Goal: Task Accomplishment & Management: Complete application form

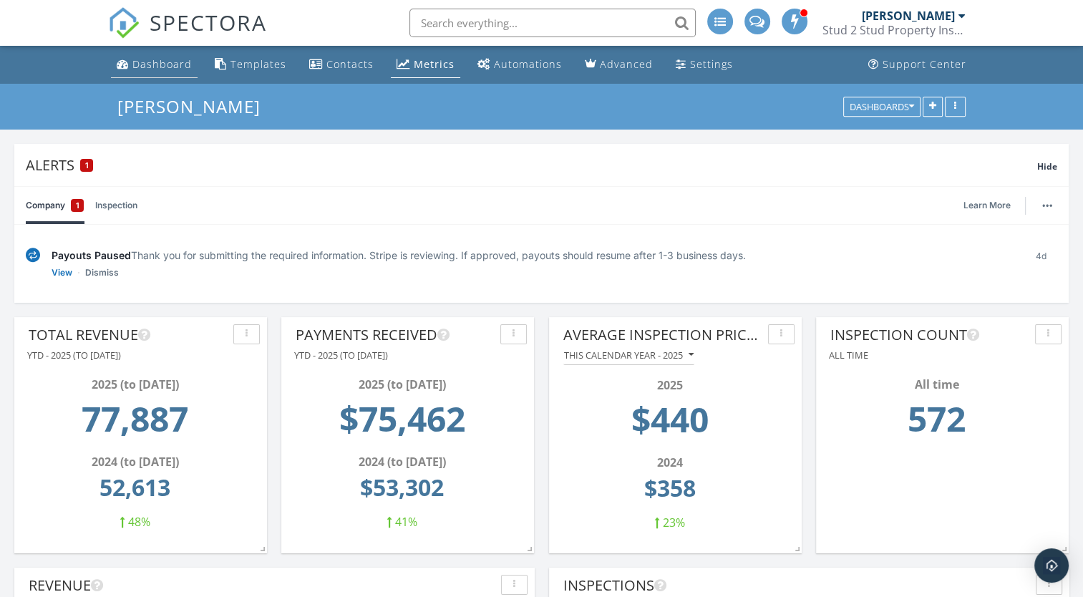
click at [149, 69] on div "Dashboard" at bounding box center [161, 64] width 59 height 14
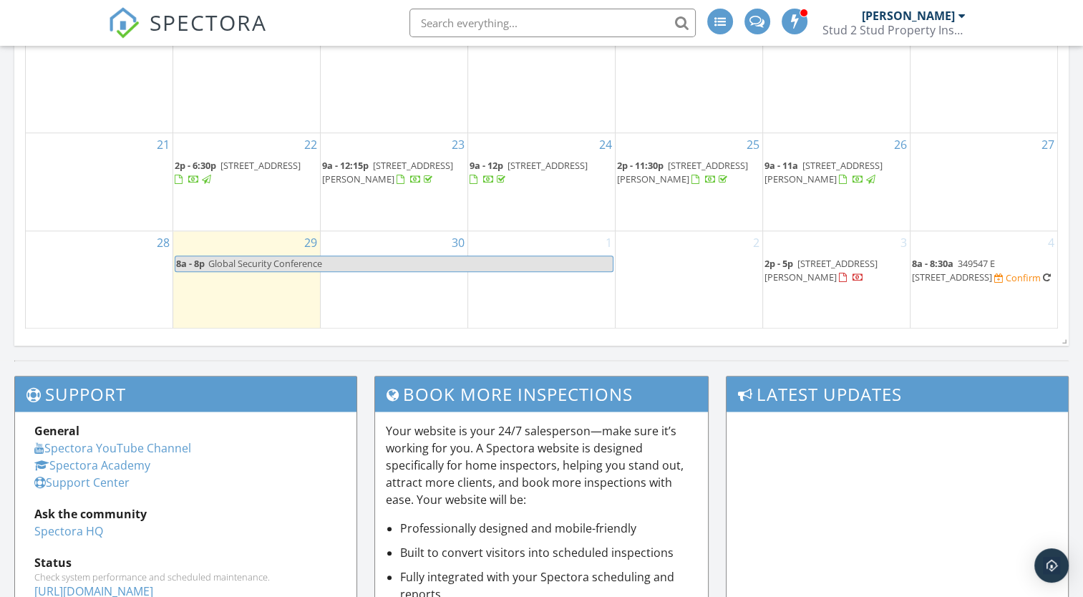
scroll to position [1247, 0]
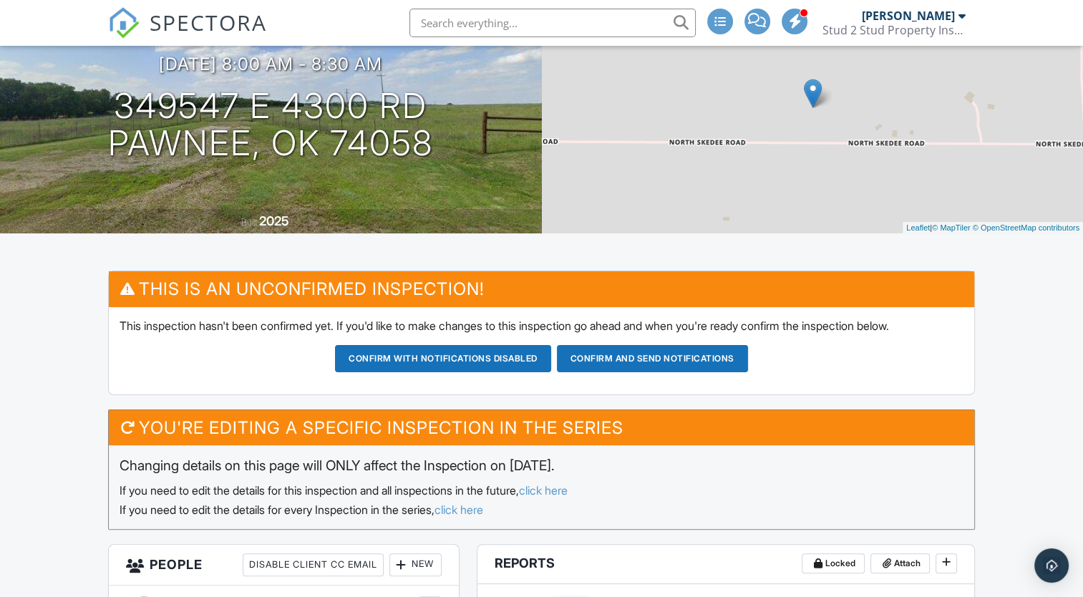
scroll to position [132, 0]
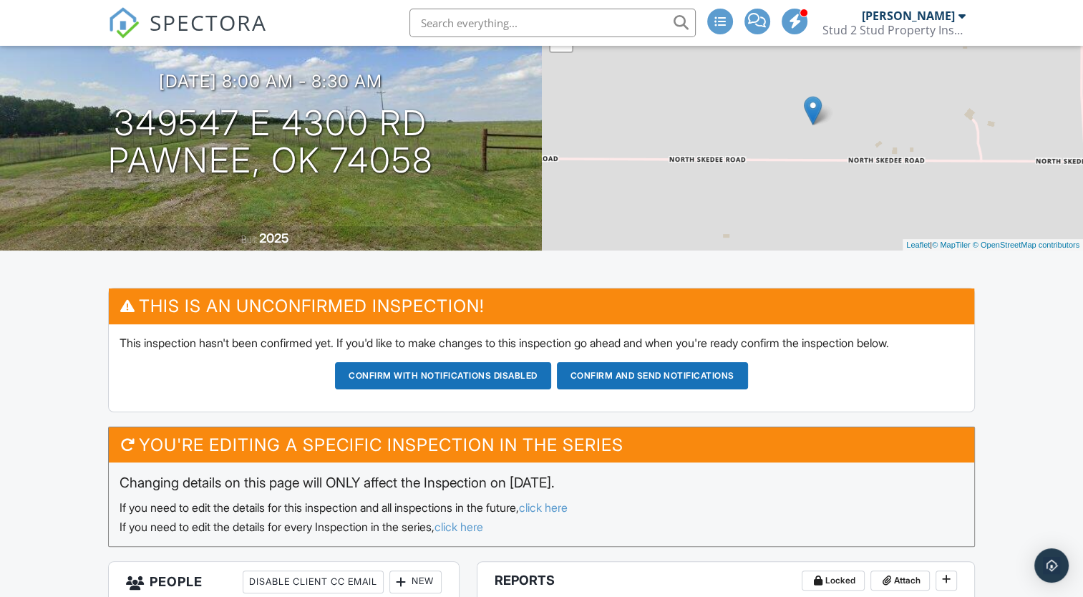
click at [648, 378] on button "Confirm and send notifications" at bounding box center [652, 375] width 191 height 27
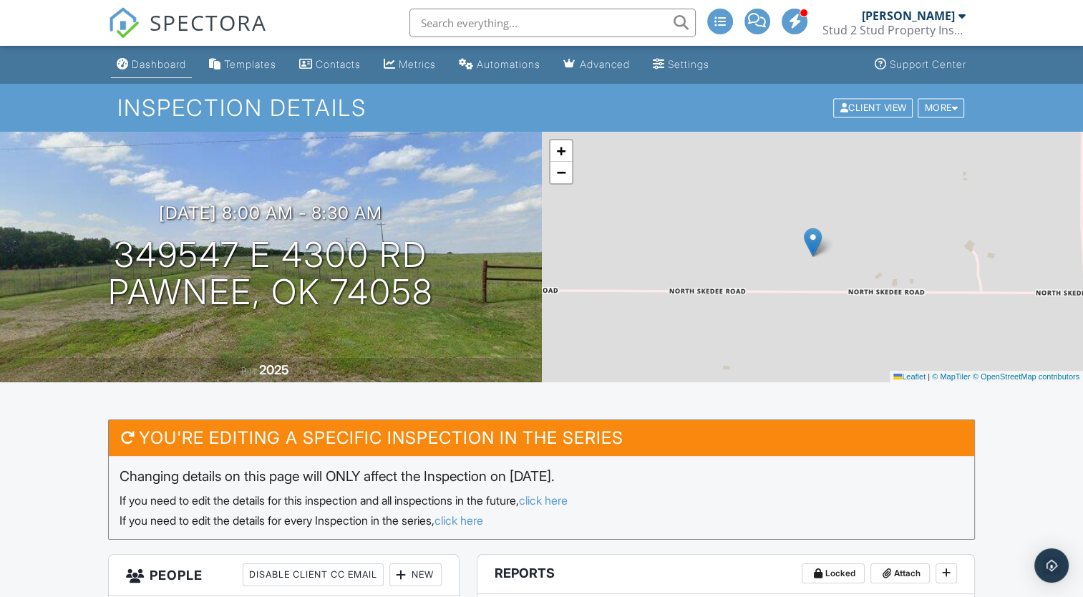
click at [152, 61] on div "Dashboard" at bounding box center [159, 64] width 54 height 12
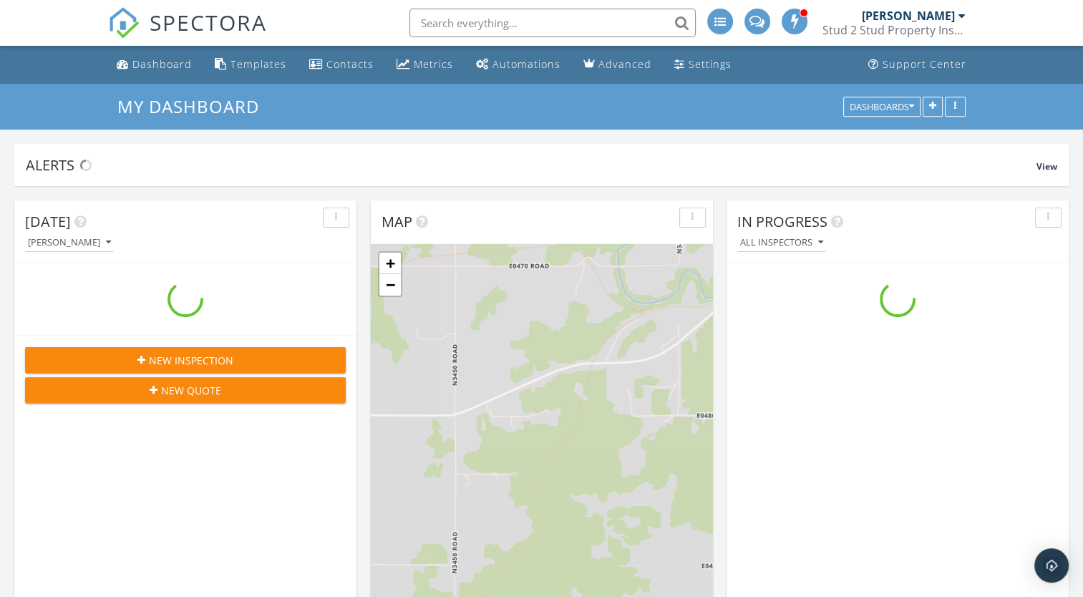
scroll to position [1324, 1105]
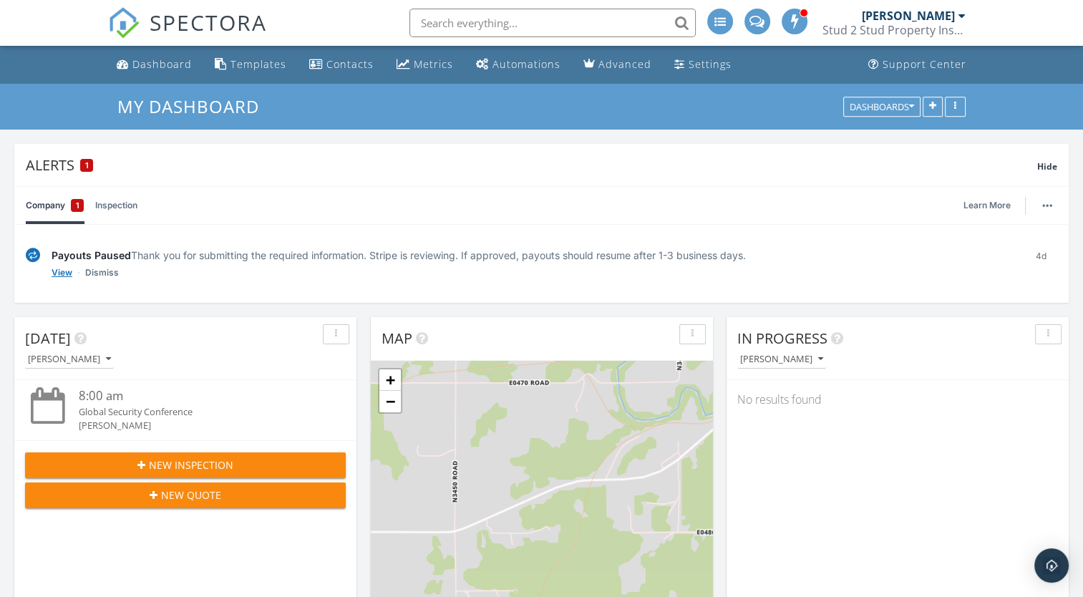
click at [60, 272] on link "View" at bounding box center [62, 272] width 21 height 14
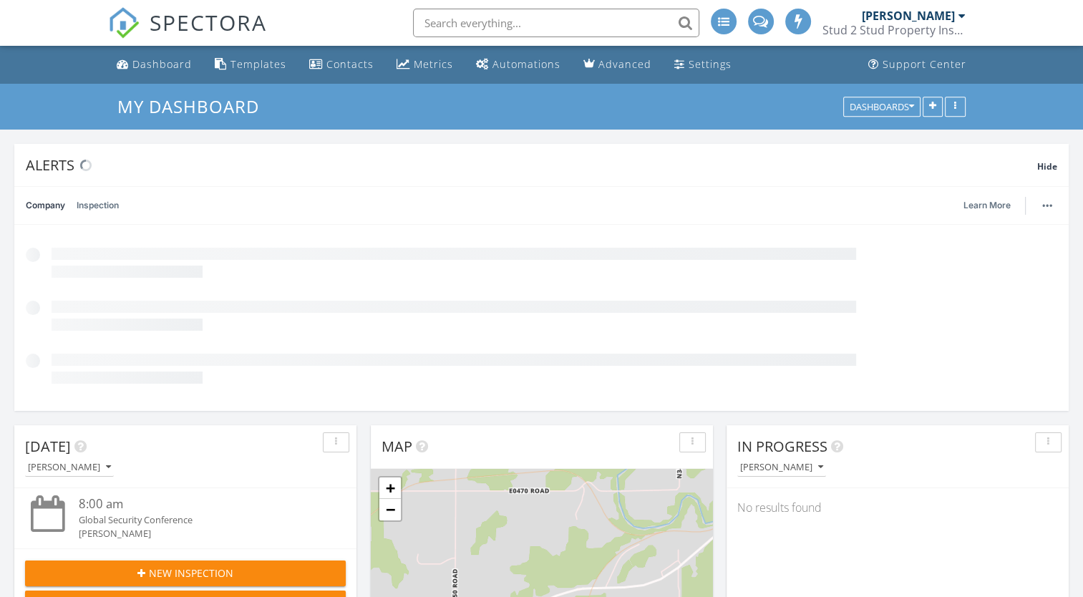
scroll to position [1324, 1105]
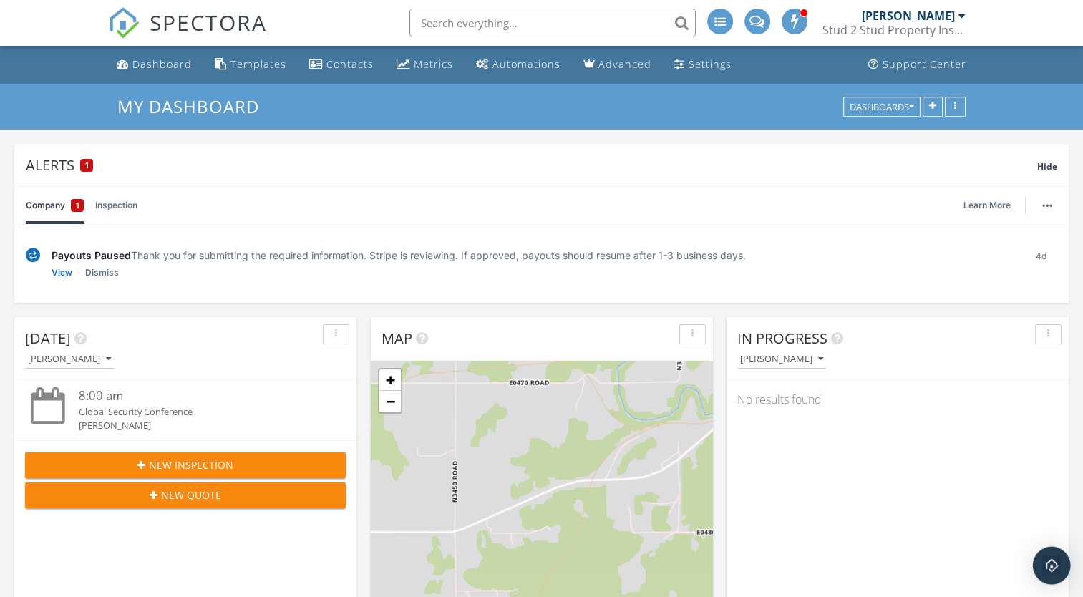
click at [1049, 567] on img "Open Intercom Messenger" at bounding box center [1051, 565] width 19 height 19
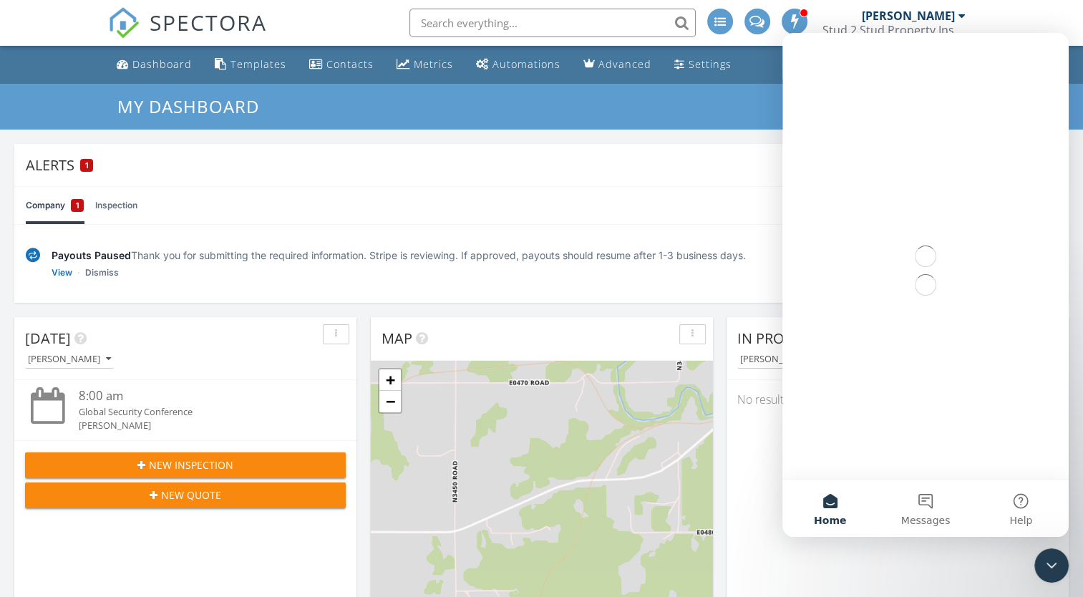
scroll to position [0, 0]
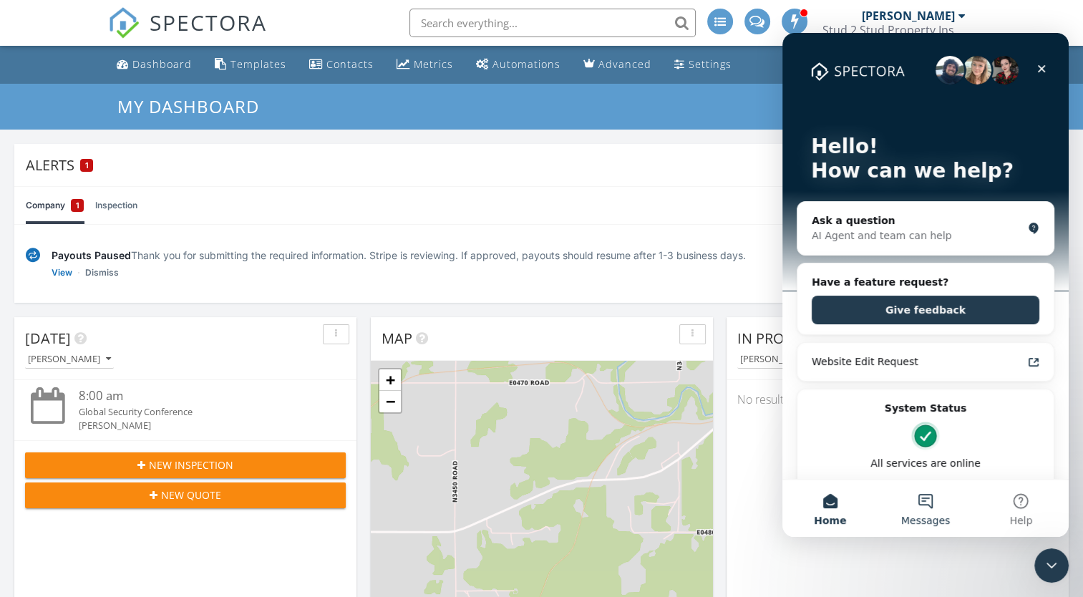
click at [919, 509] on button "Messages" at bounding box center [924, 507] width 95 height 57
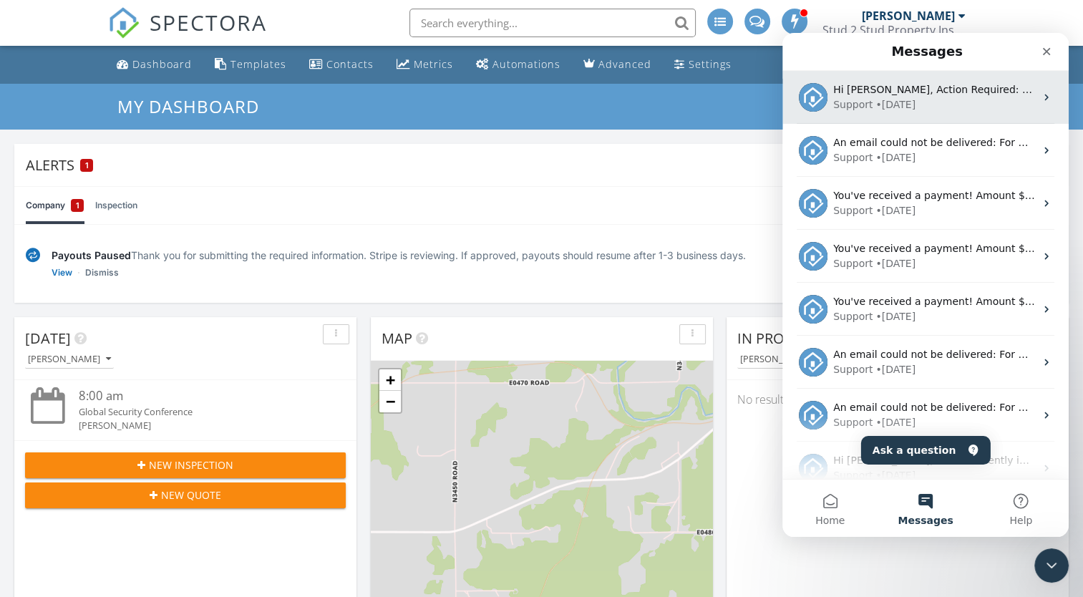
click at [1002, 96] on div "Hi Wesley, Action Required: Update App Version The app version you are using ha…" at bounding box center [934, 89] width 202 height 15
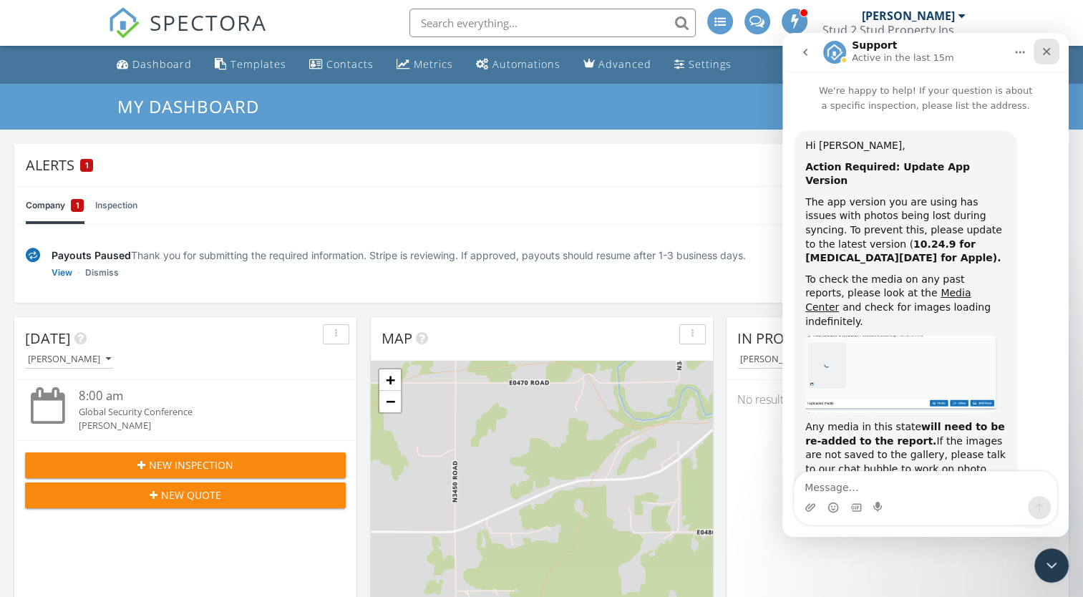
click at [1045, 51] on icon "Close" at bounding box center [1046, 52] width 8 height 8
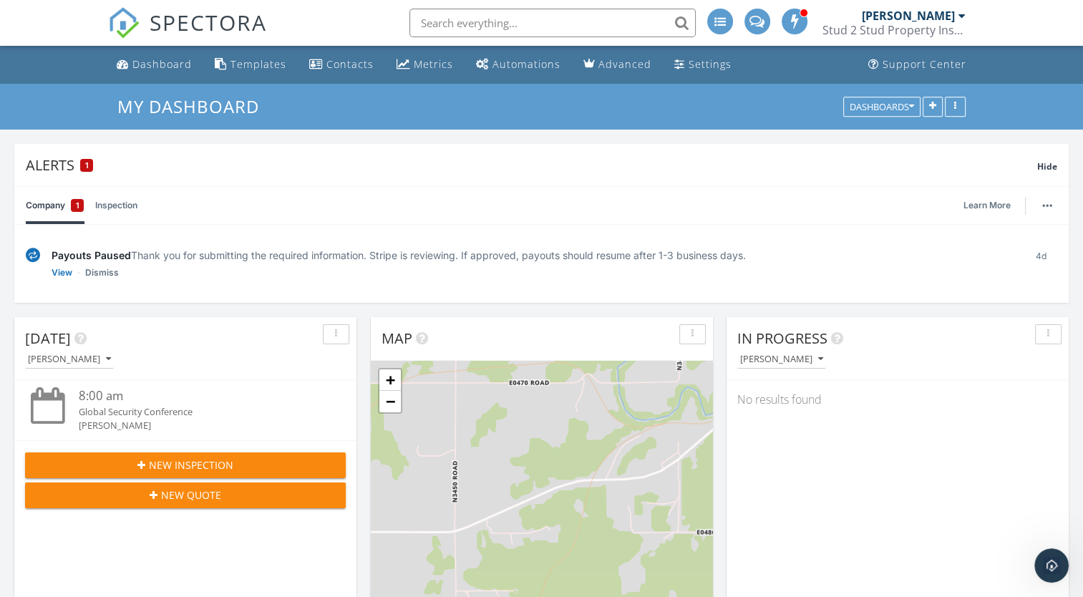
click at [1046, 52] on ul "Dashboard Templates Contacts Metrics Automations Advanced Settings Support Cent…" at bounding box center [541, 65] width 1083 height 38
click at [1037, 255] on div "4d" at bounding box center [1041, 264] width 32 height 32
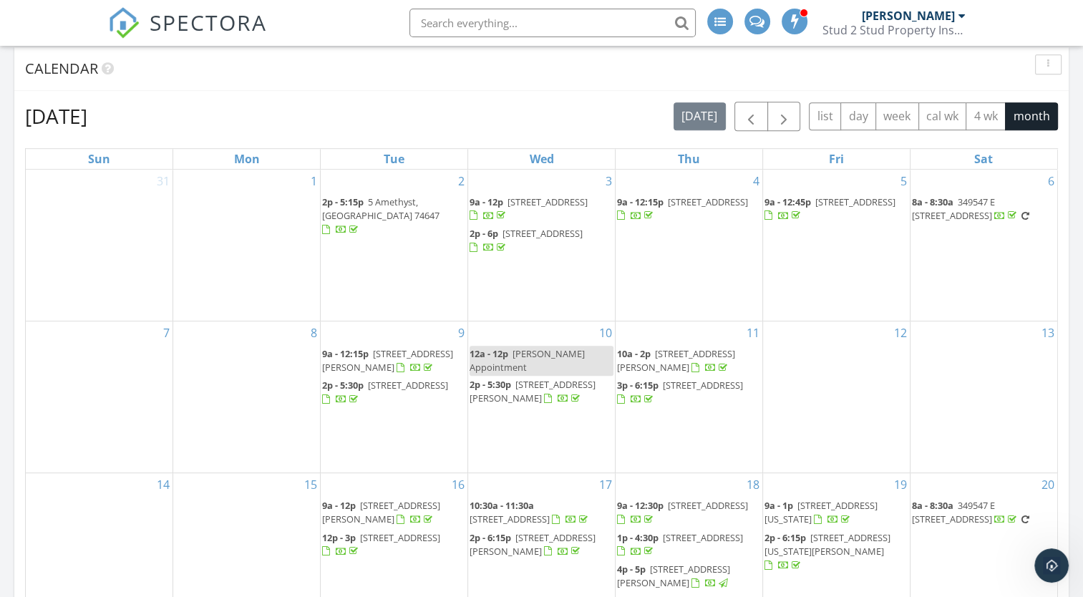
scroll to position [705, 0]
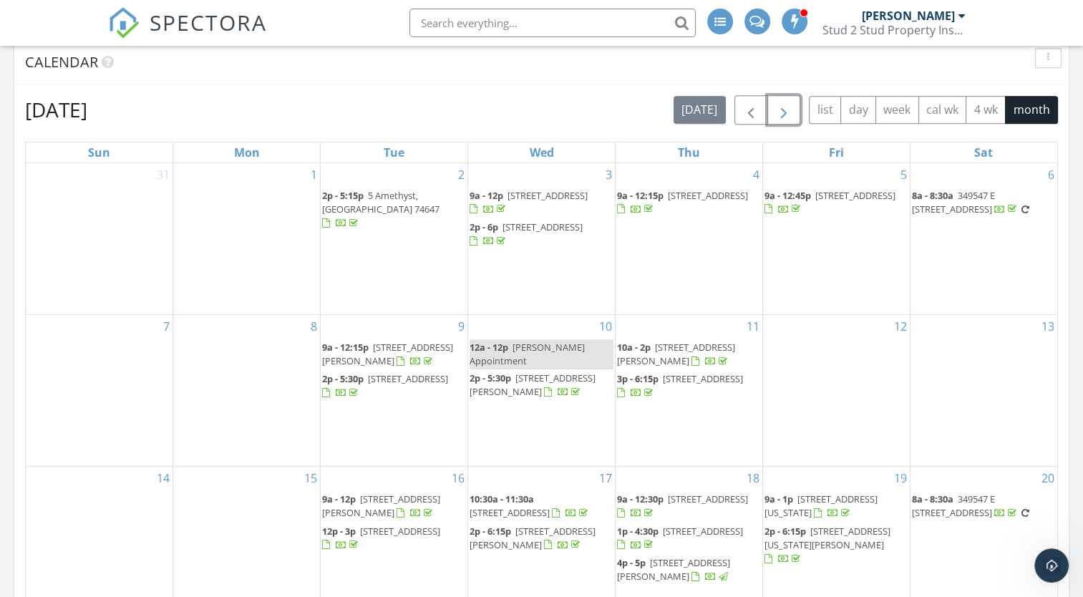
click at [781, 113] on span "button" at bounding box center [783, 110] width 17 height 17
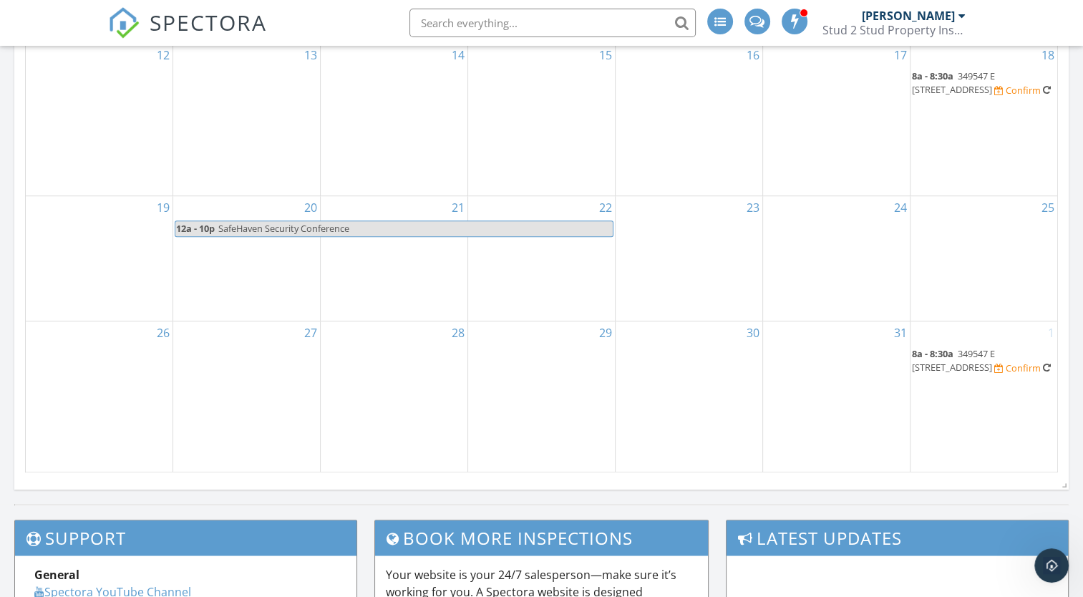
scroll to position [1100, 0]
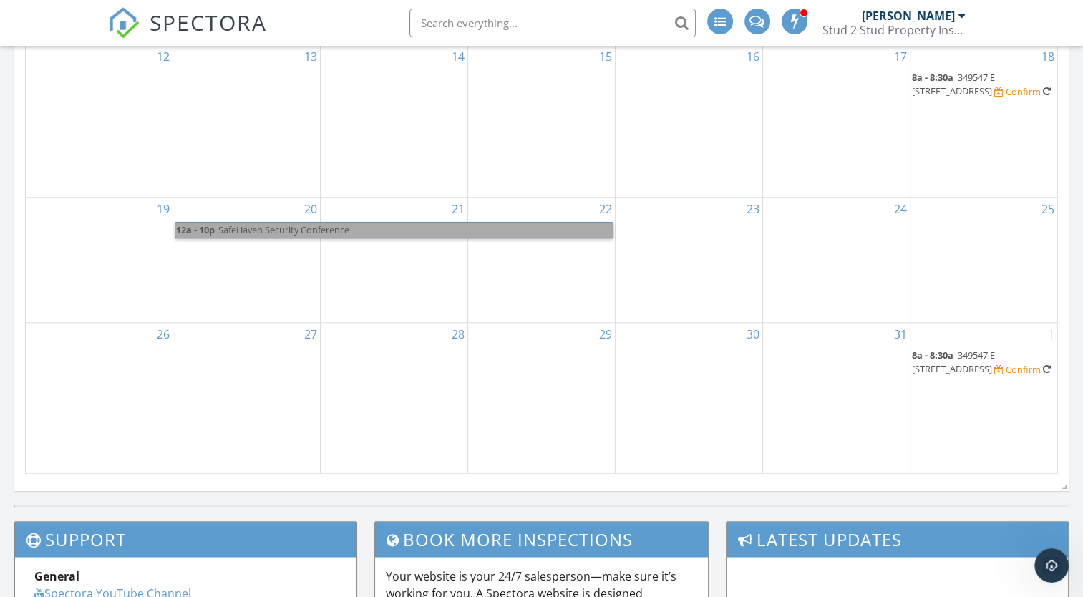
click at [545, 228] on link "12a - 10p SafeHaven Security Conference" at bounding box center [394, 230] width 439 height 16
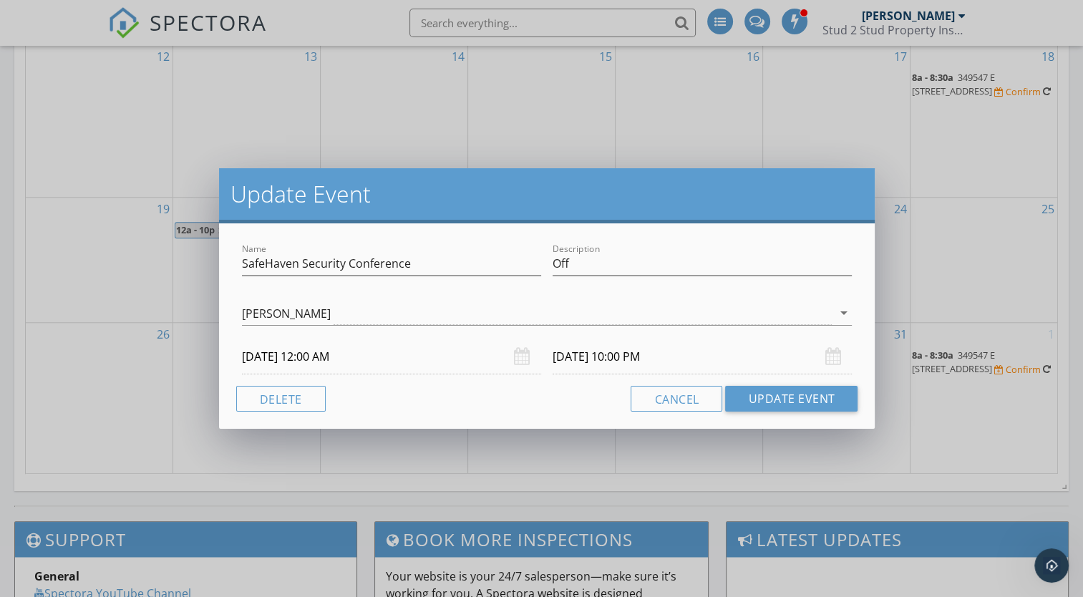
click at [285, 351] on input "10/20/2025 12:00 AM" at bounding box center [391, 356] width 299 height 35
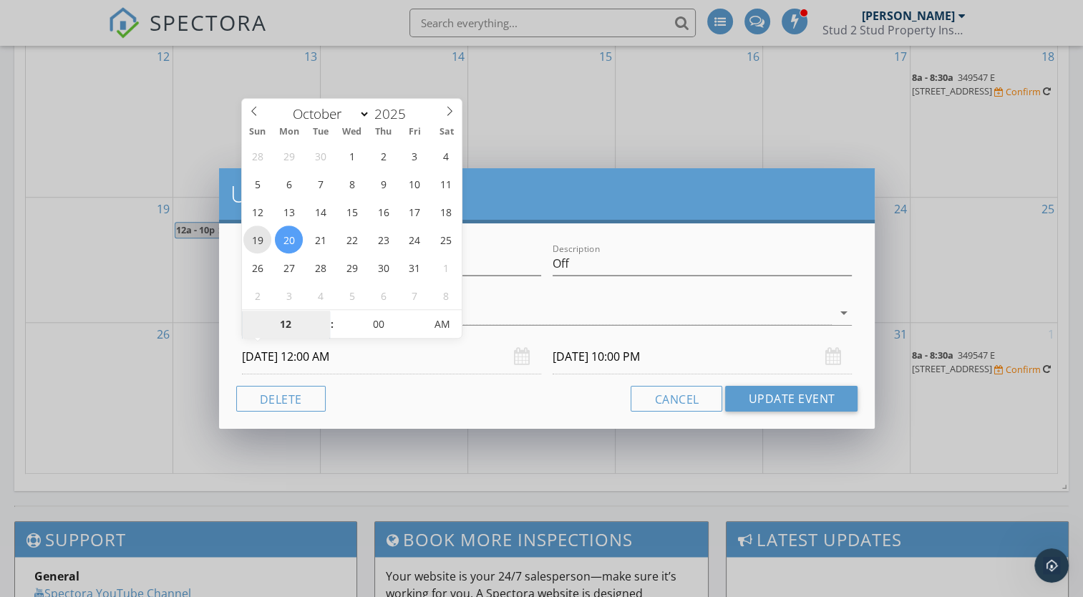
type input "10/19/2025 12:00 AM"
click at [580, 355] on input "10/21/2025 10:00 PM" at bounding box center [701, 356] width 299 height 35
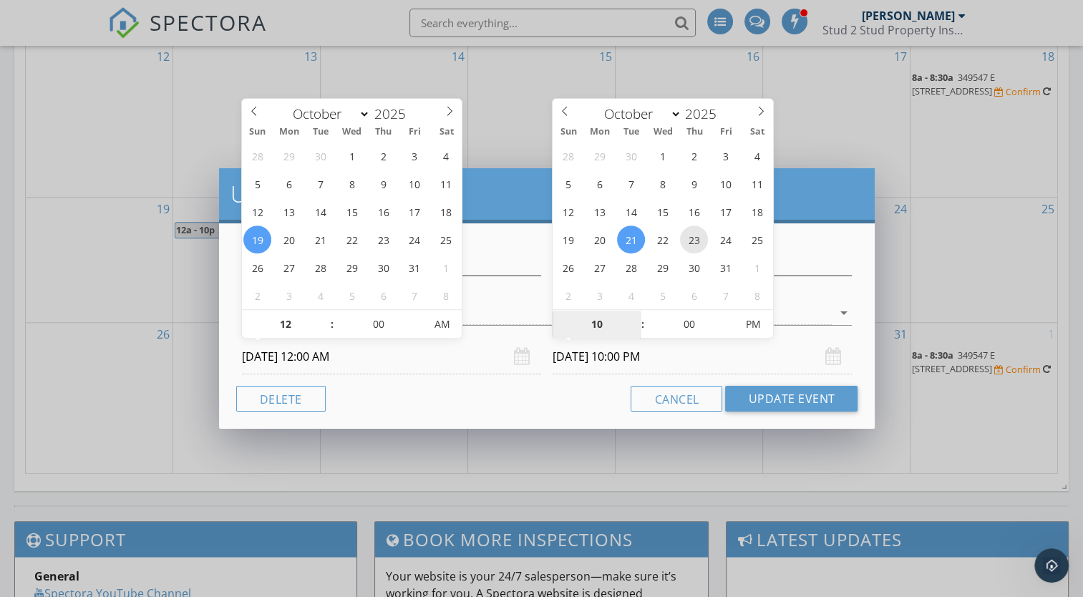
type input "10/23/2025 10:00 PM"
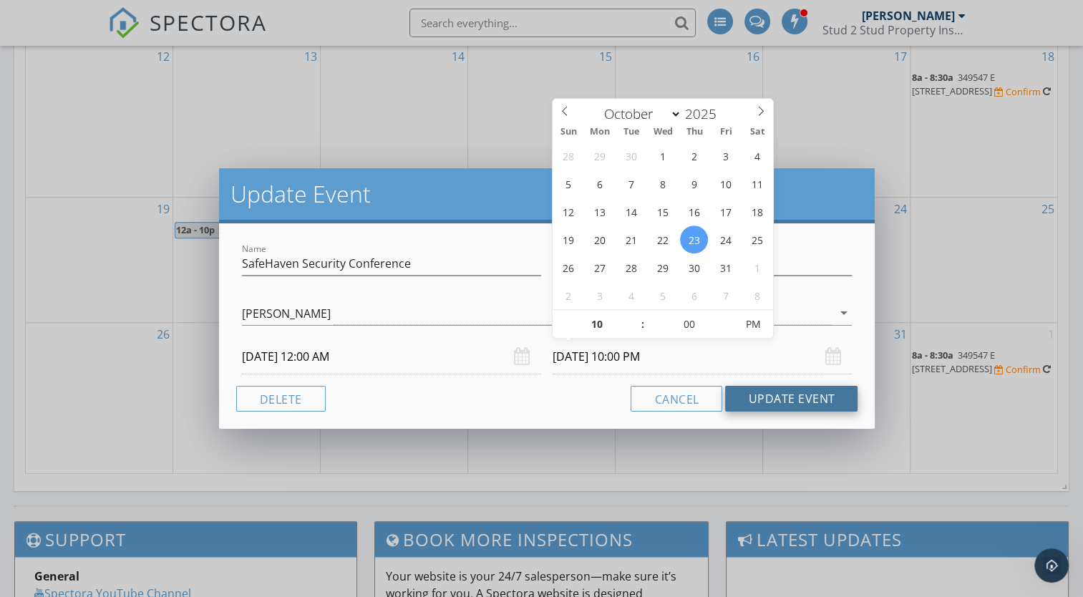
click at [805, 403] on button "Update Event" at bounding box center [791, 399] width 132 height 26
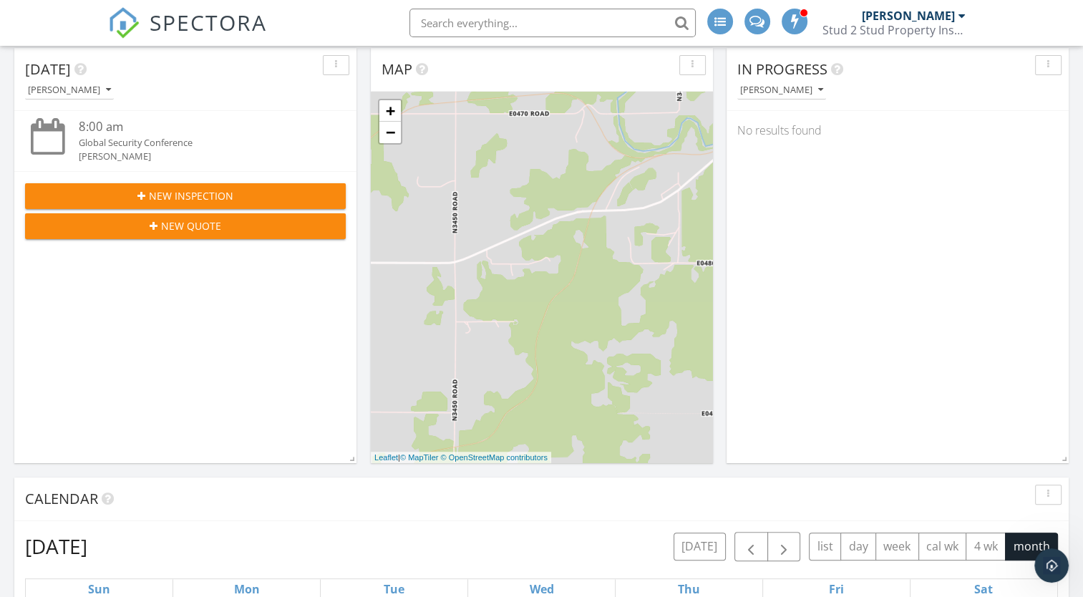
scroll to position [0, 0]
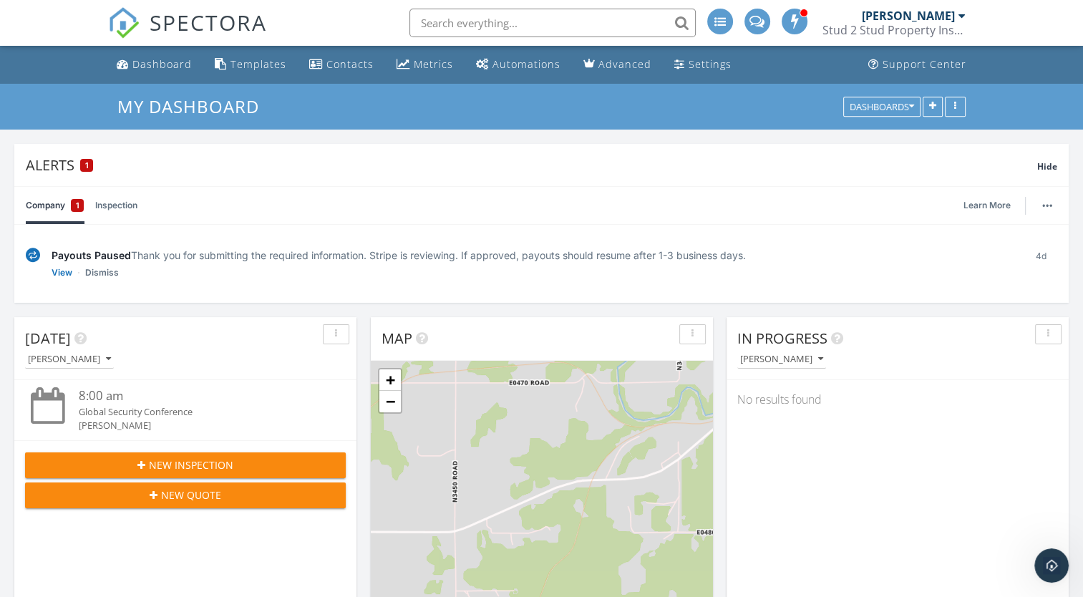
click at [1052, 567] on icon "Open Intercom Messenger" at bounding box center [1051, 565] width 10 height 11
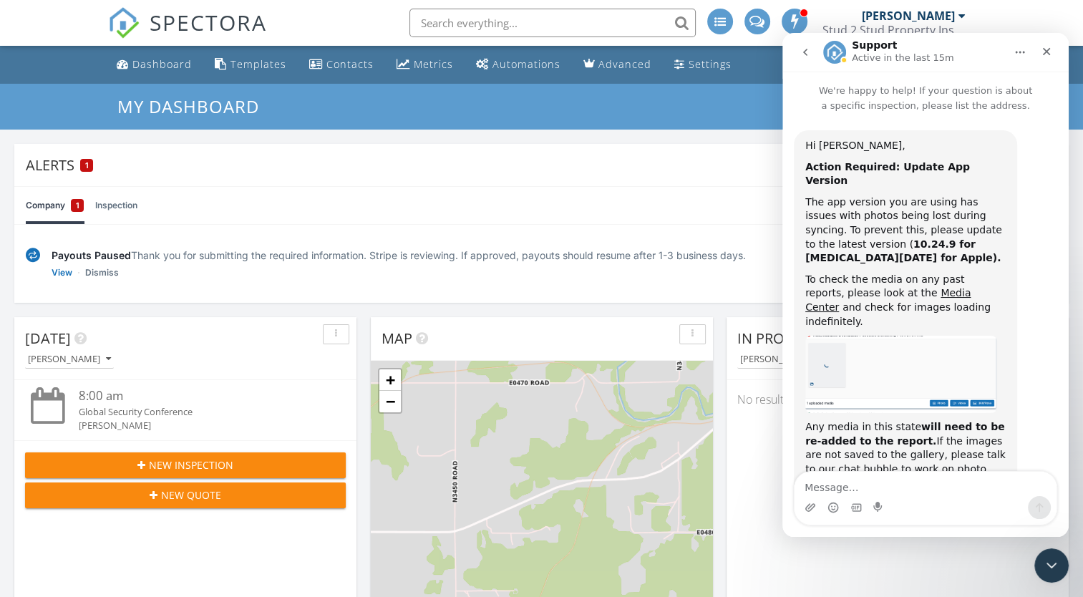
scroll to position [22, 0]
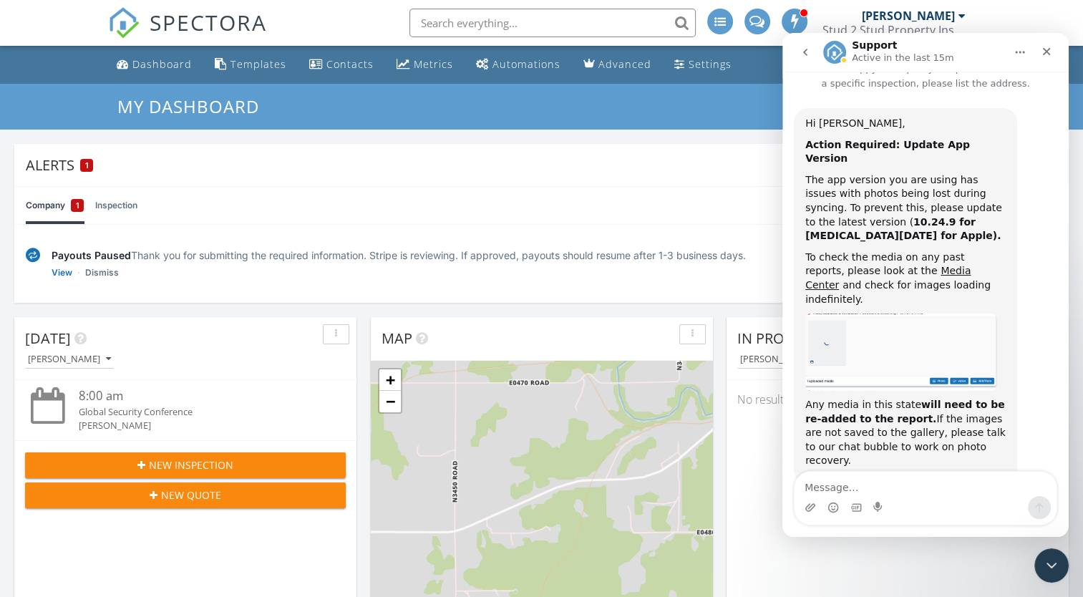
click at [804, 54] on icon "go back" at bounding box center [804, 52] width 11 height 11
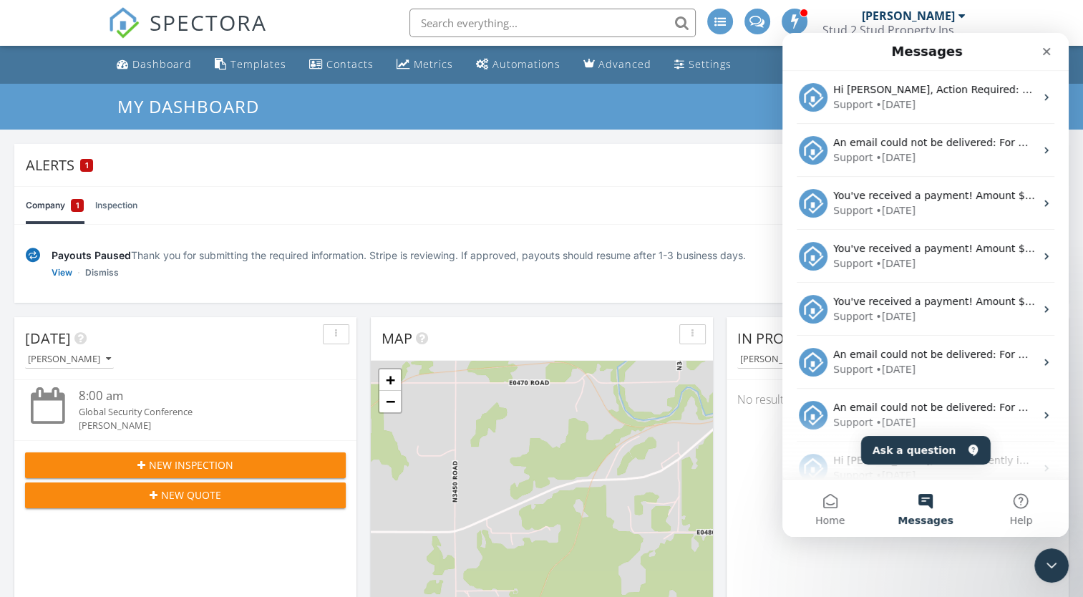
scroll to position [0, 0]
click at [826, 515] on span "Home" at bounding box center [829, 520] width 29 height 10
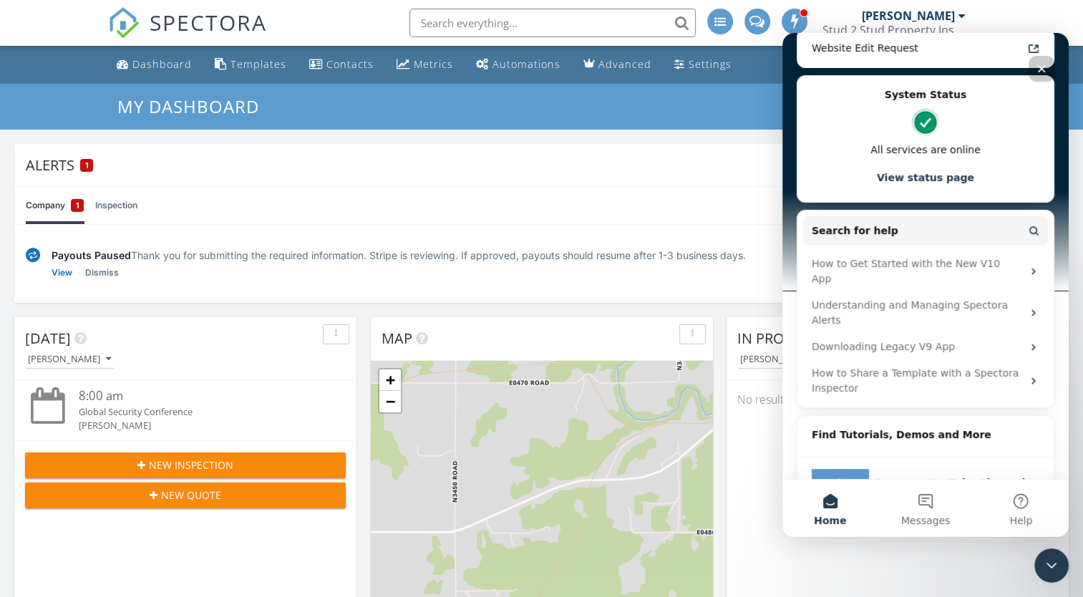
scroll to position [347, 0]
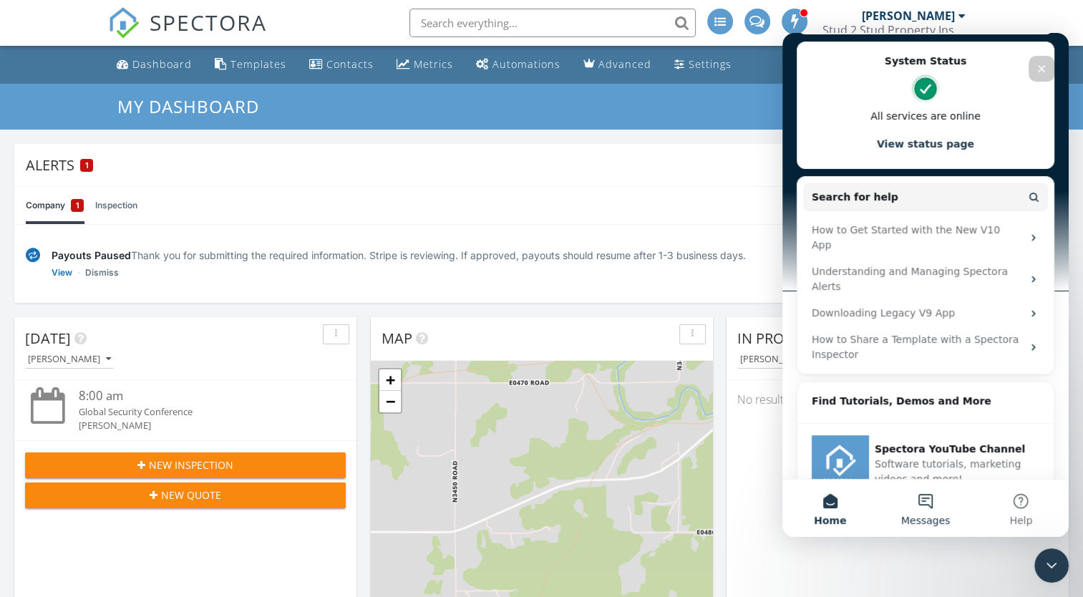
click at [920, 511] on button "Messages" at bounding box center [924, 507] width 95 height 57
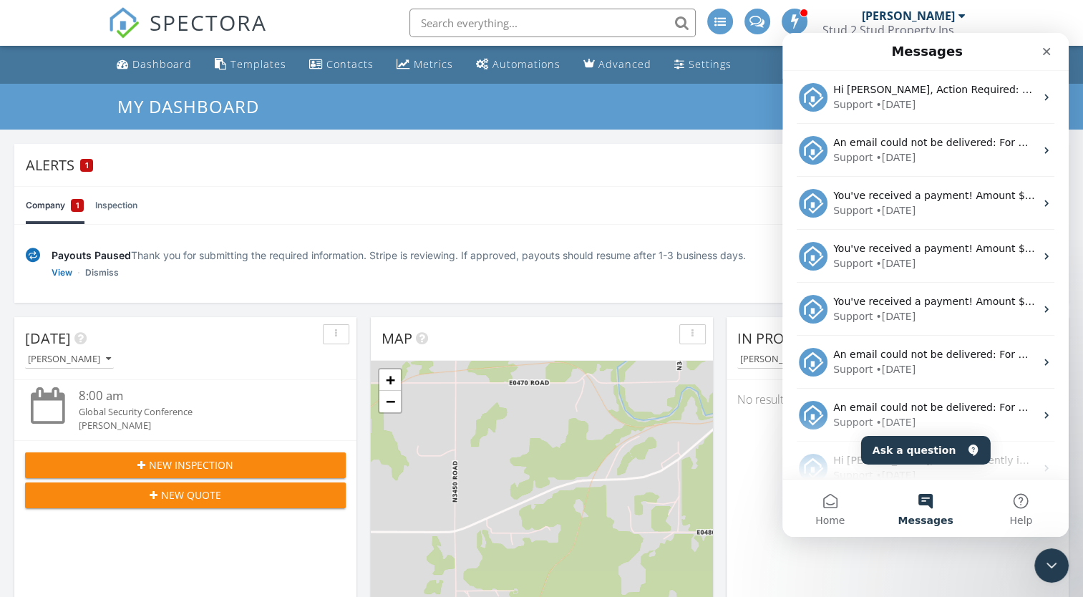
click at [952, 453] on button "Ask a question" at bounding box center [926, 450] width 130 height 29
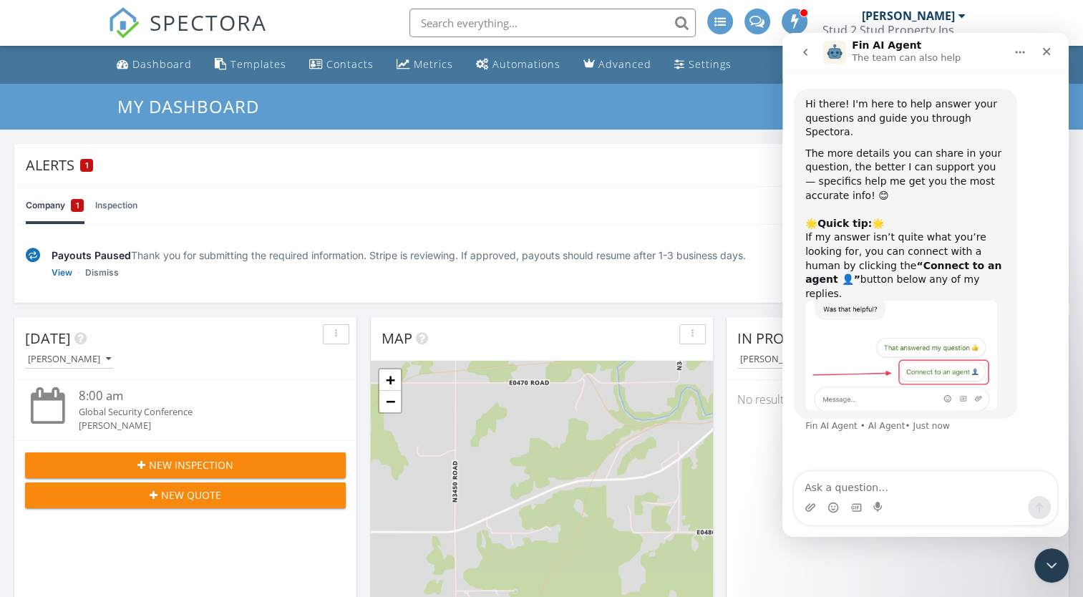
click at [922, 485] on textarea "Ask a question…" at bounding box center [925, 484] width 262 height 24
type textarea "w"
type textarea "Why are payouts paused?"
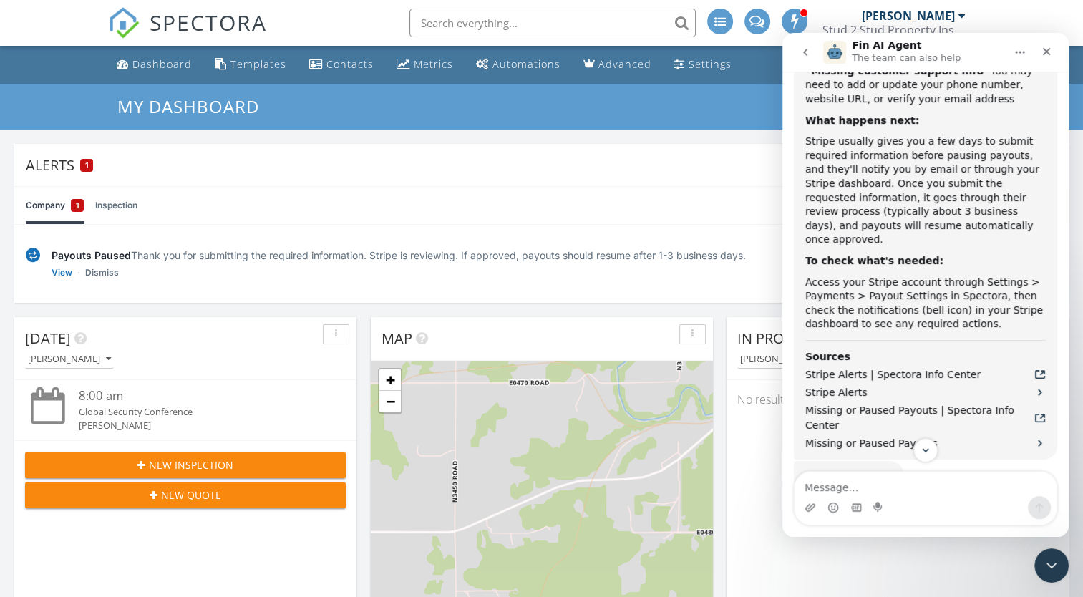
scroll to position [615, 0]
click at [978, 517] on button "That answered my question 👍" at bounding box center [962, 531] width 176 height 29
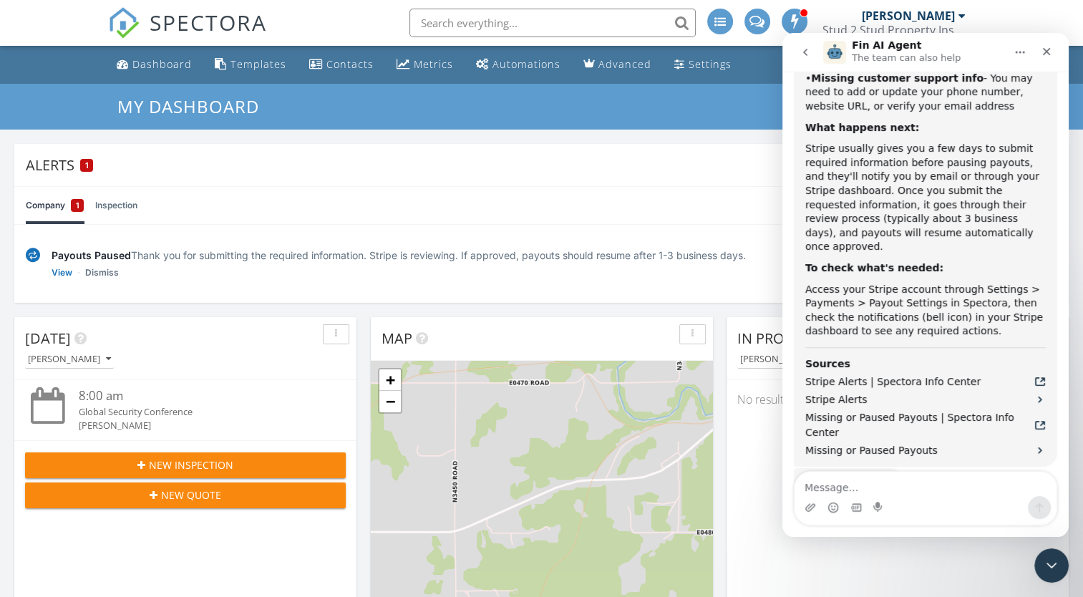
scroll to position [654, 0]
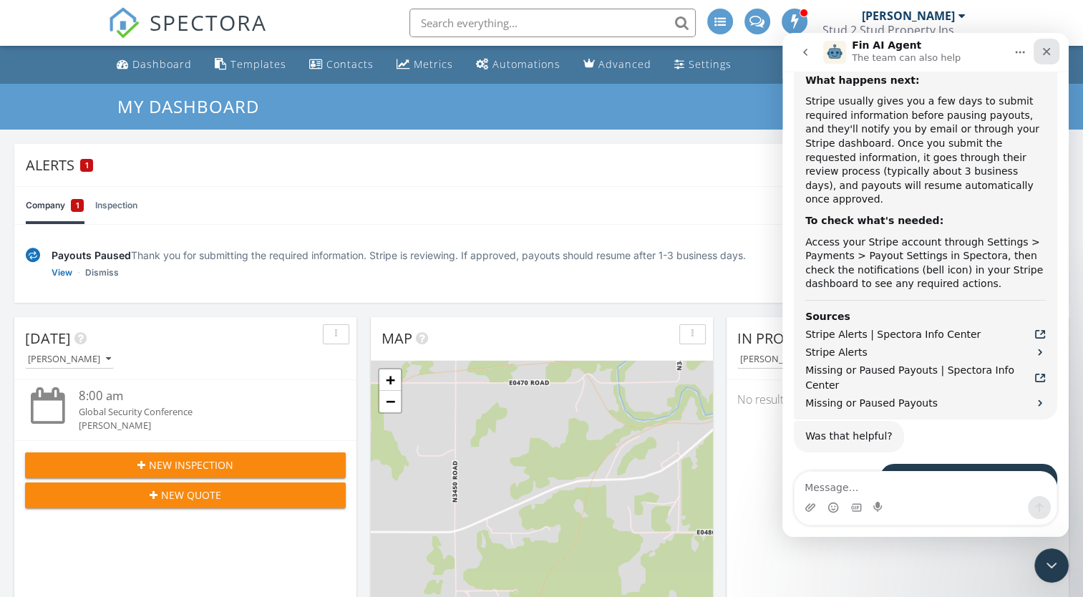
click at [1045, 52] on icon "Close" at bounding box center [1046, 52] width 8 height 8
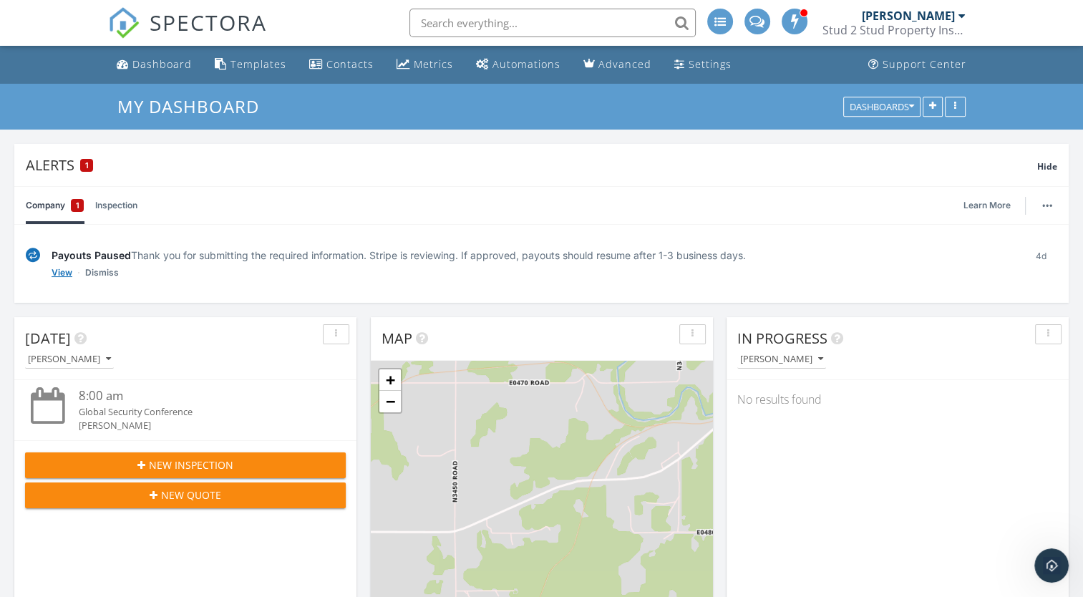
click at [66, 269] on link "View" at bounding box center [62, 272] width 21 height 14
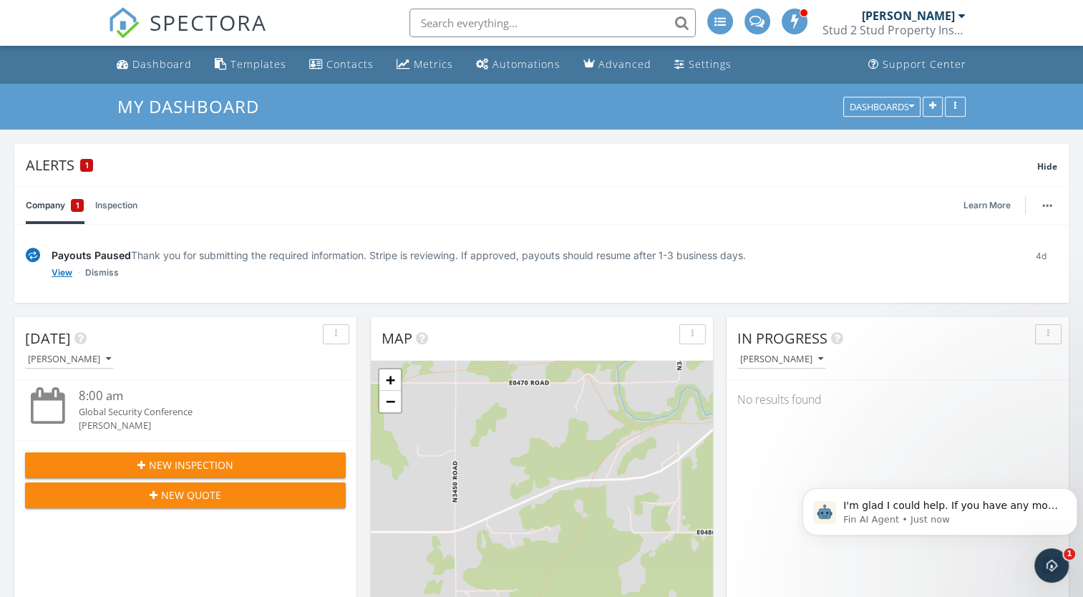
scroll to position [0, 0]
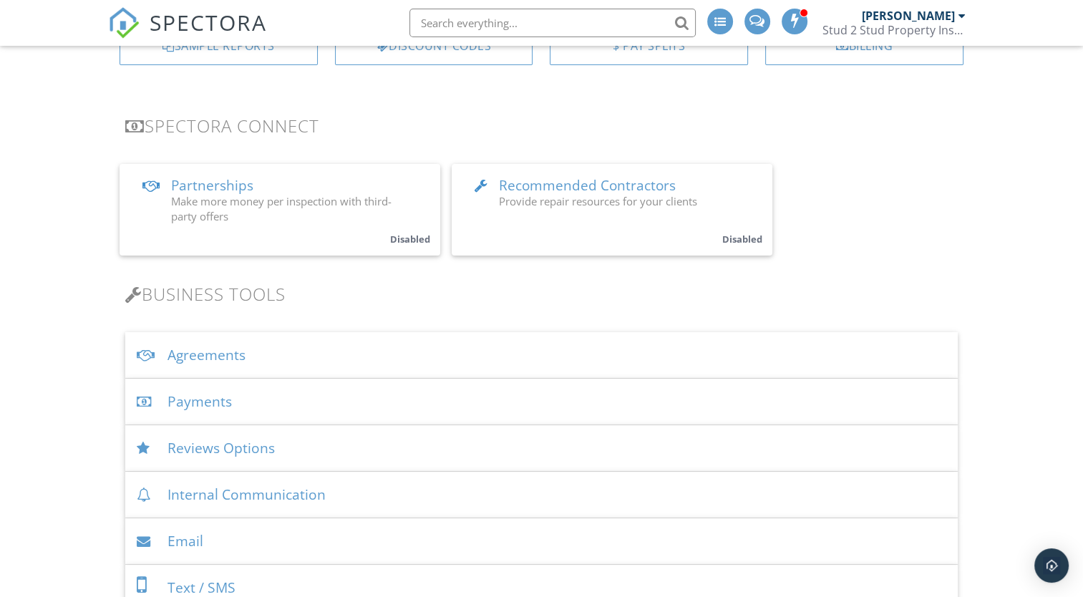
scroll to position [250, 0]
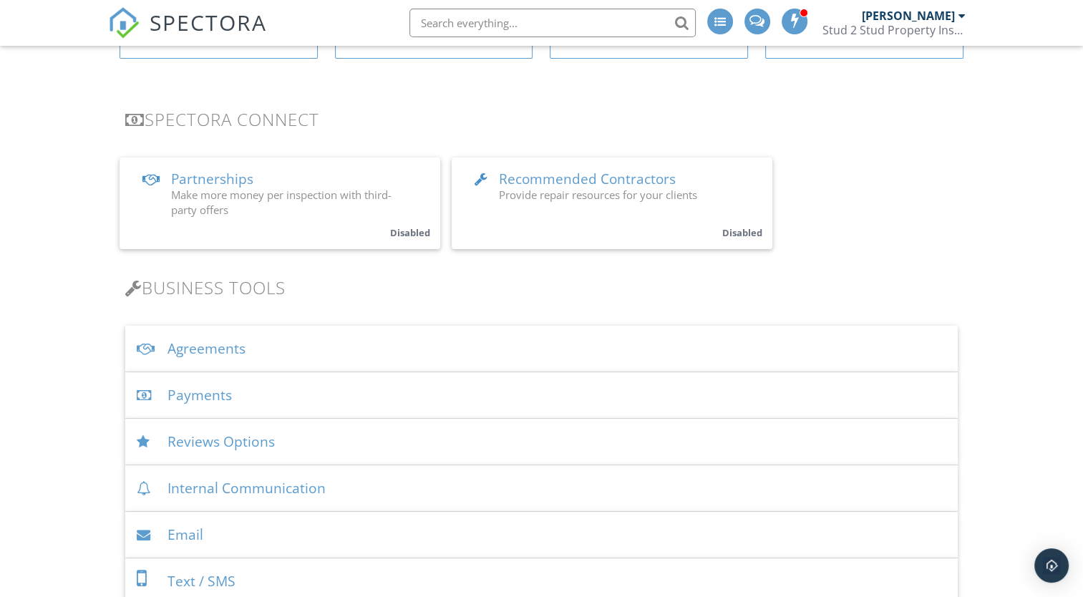
click at [183, 395] on div "Payments" at bounding box center [540, 395] width 831 height 47
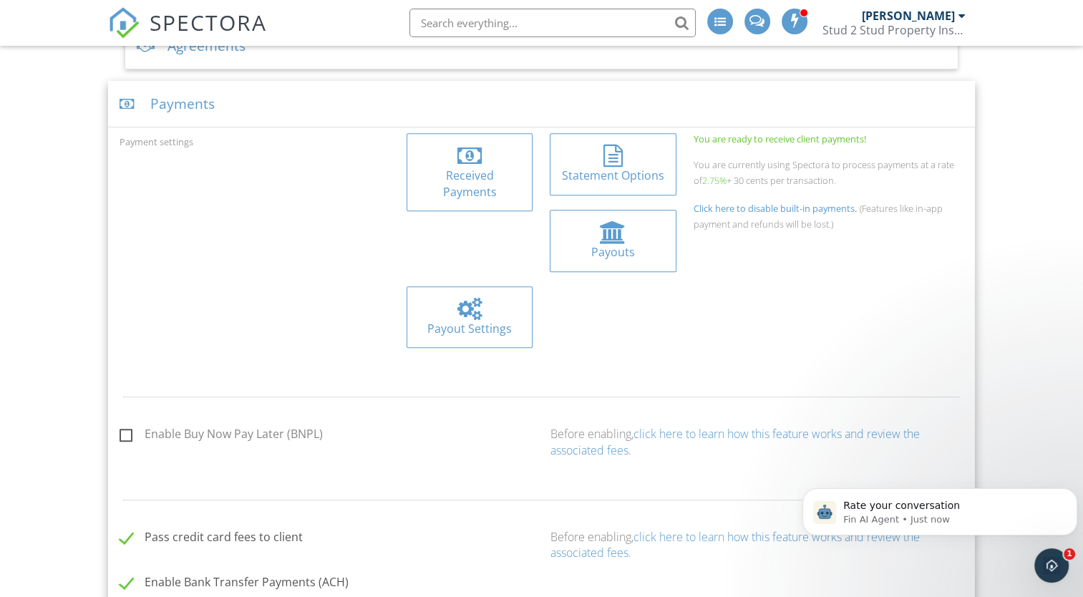
scroll to position [559, 0]
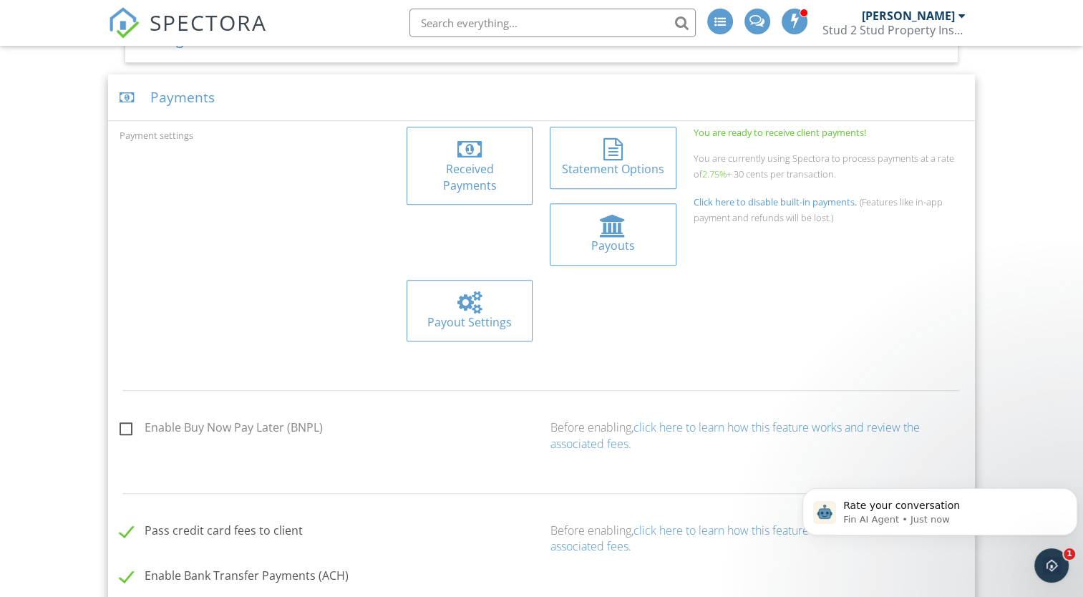
click at [561, 245] on div "Payouts" at bounding box center [612, 246] width 103 height 16
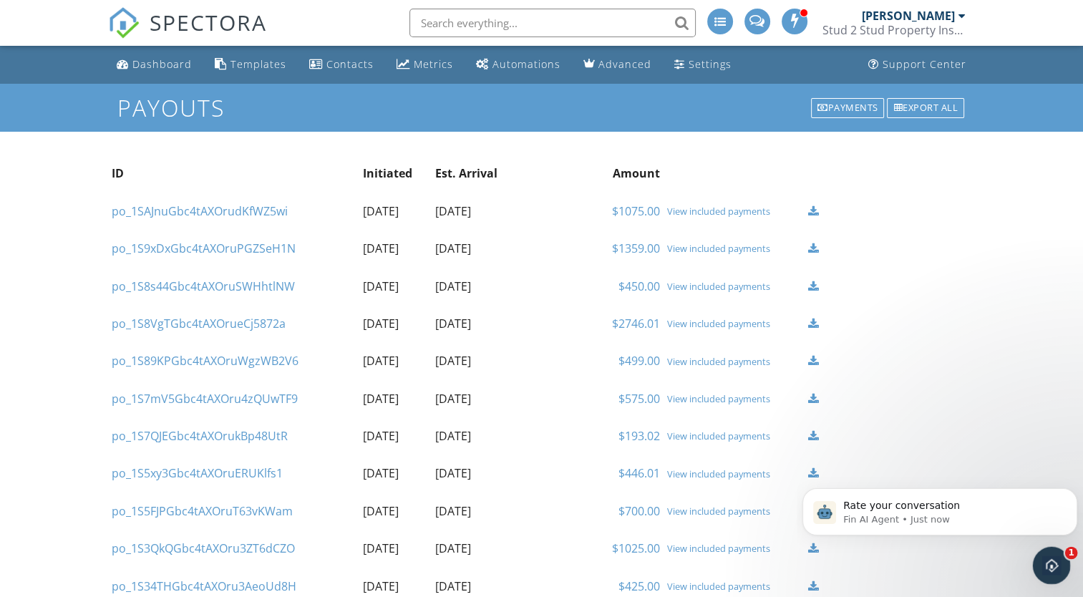
click at [1048, 566] on icon "Open Intercom Messenger" at bounding box center [1049, 564] width 24 height 24
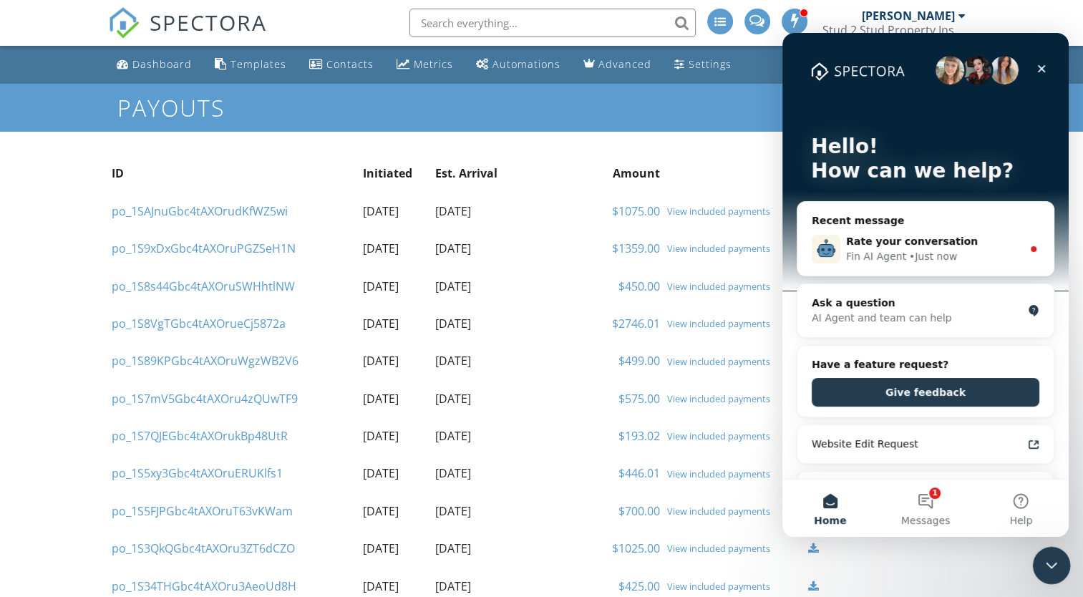
click at [925, 504] on button "1 Messages" at bounding box center [924, 507] width 95 height 57
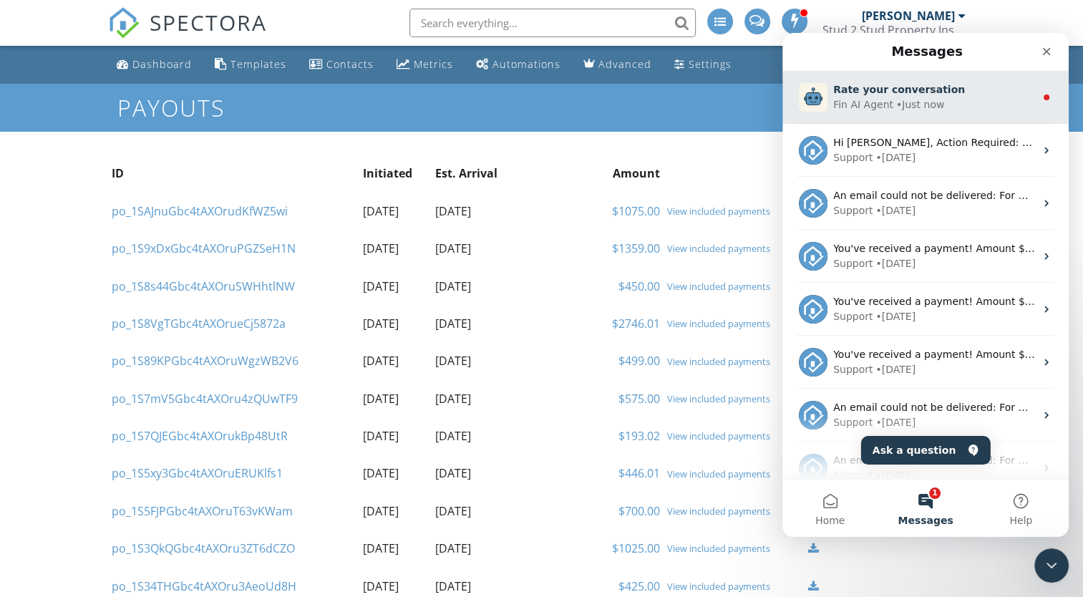
click at [982, 94] on div "Rate your conversation" at bounding box center [934, 89] width 202 height 15
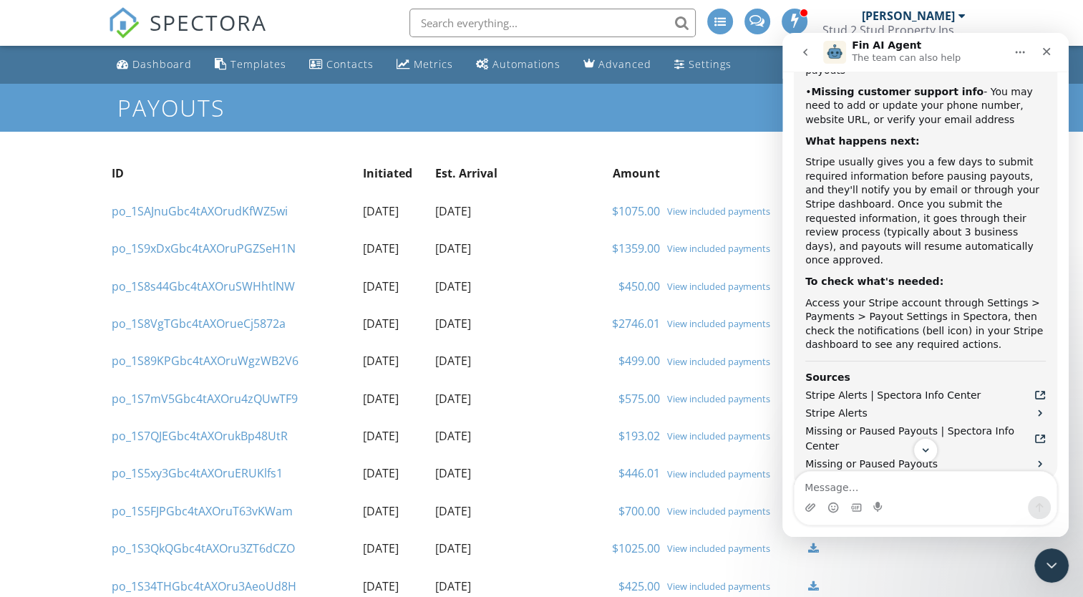
scroll to position [592, 0]
click at [1048, 54] on icon "Close" at bounding box center [1046, 52] width 8 height 8
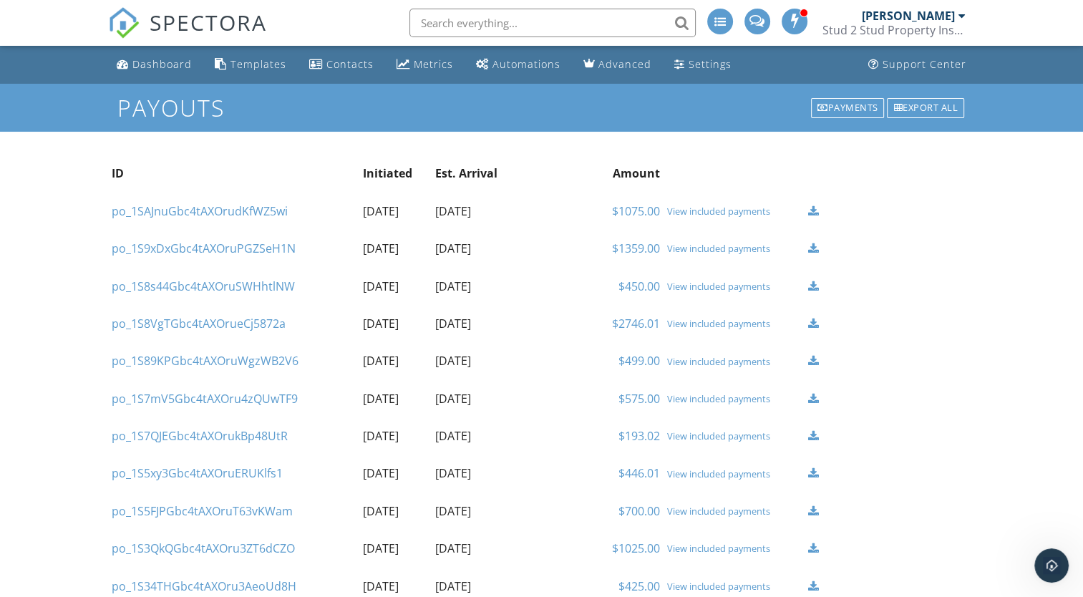
scroll to position [810, 0]
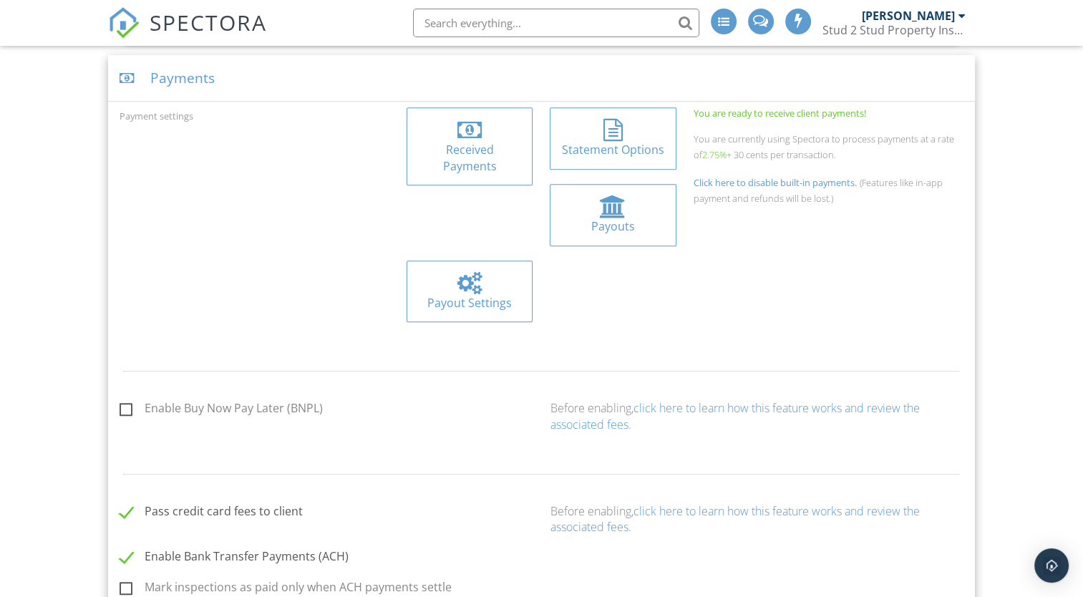
click at [482, 272] on div at bounding box center [469, 283] width 24 height 23
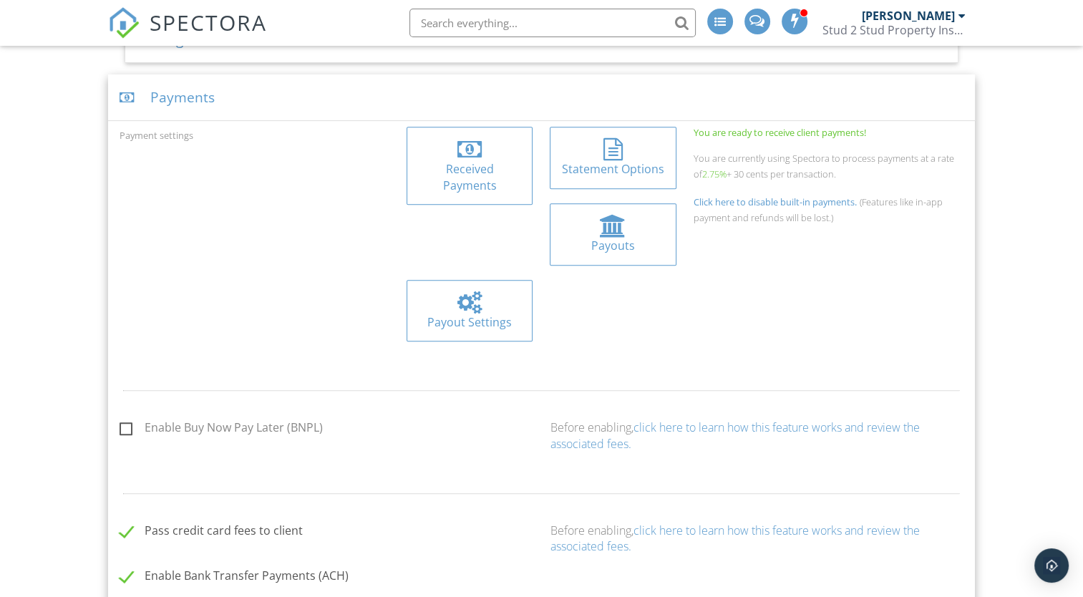
click at [600, 233] on div at bounding box center [613, 226] width 26 height 23
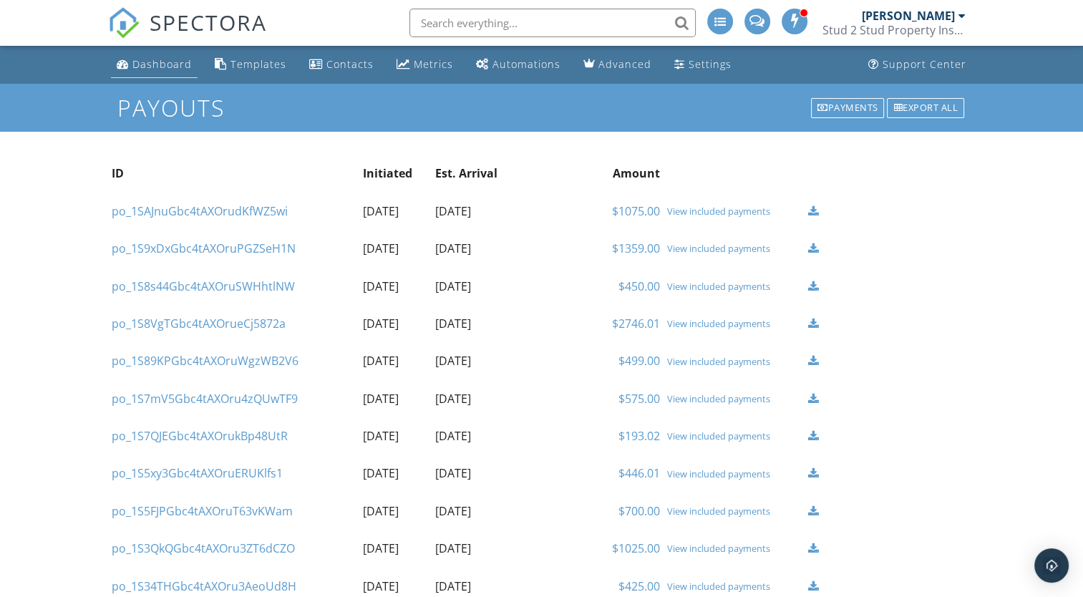
click at [145, 63] on div "Dashboard" at bounding box center [161, 64] width 59 height 14
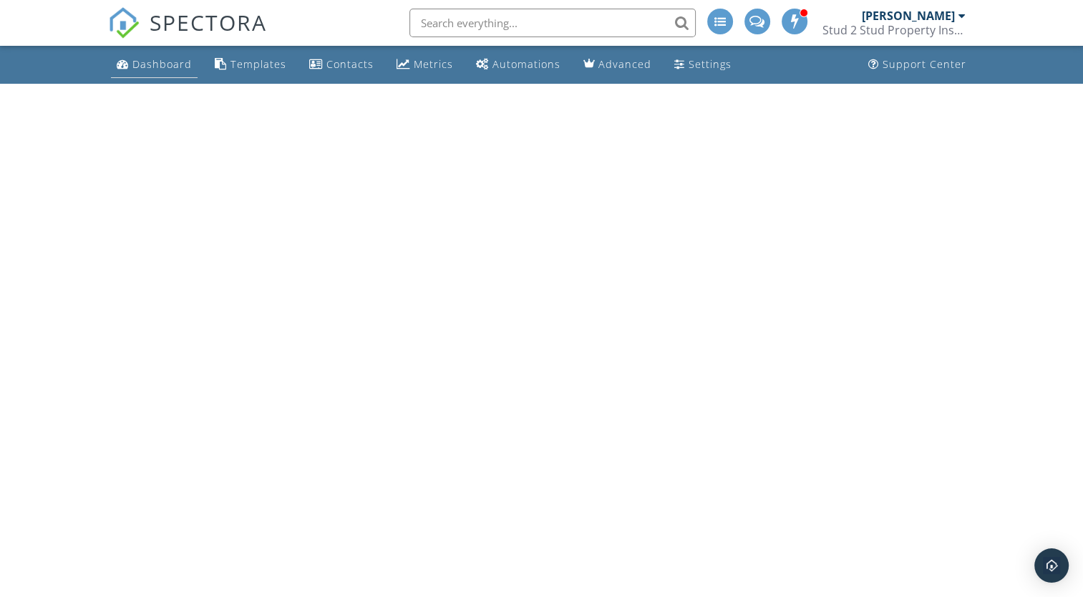
click at [146, 62] on div "Dashboard" at bounding box center [161, 64] width 59 height 14
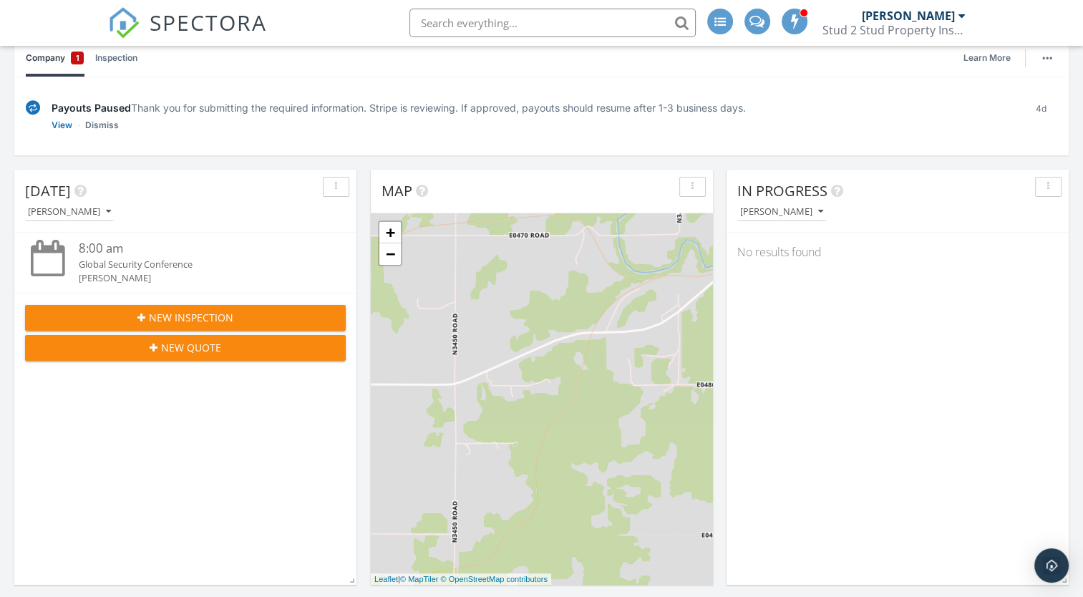
scroll to position [146, 0]
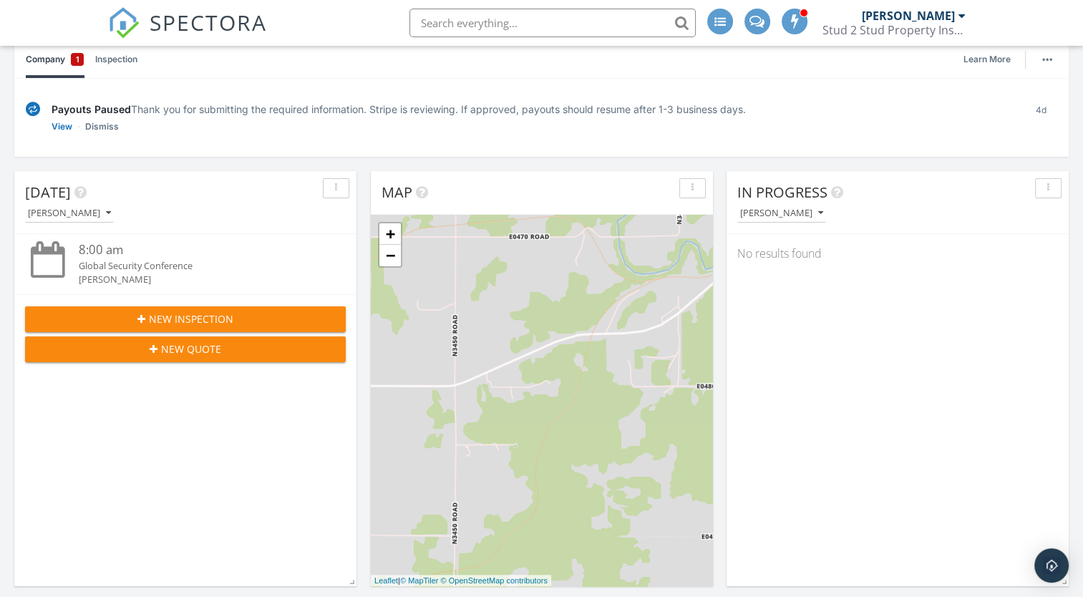
click at [167, 322] on span "New Inspection" at bounding box center [191, 318] width 84 height 15
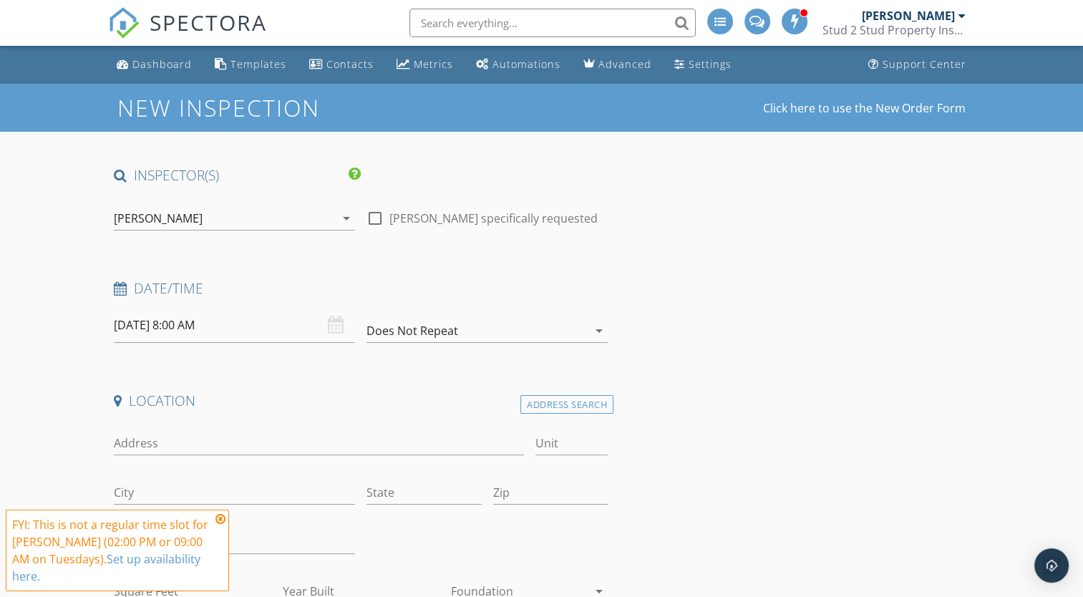
click at [375, 218] on div at bounding box center [375, 218] width 24 height 24
checkbox input "true"
click at [183, 321] on input "[DATE] 8:00 AM" at bounding box center [234, 325] width 241 height 35
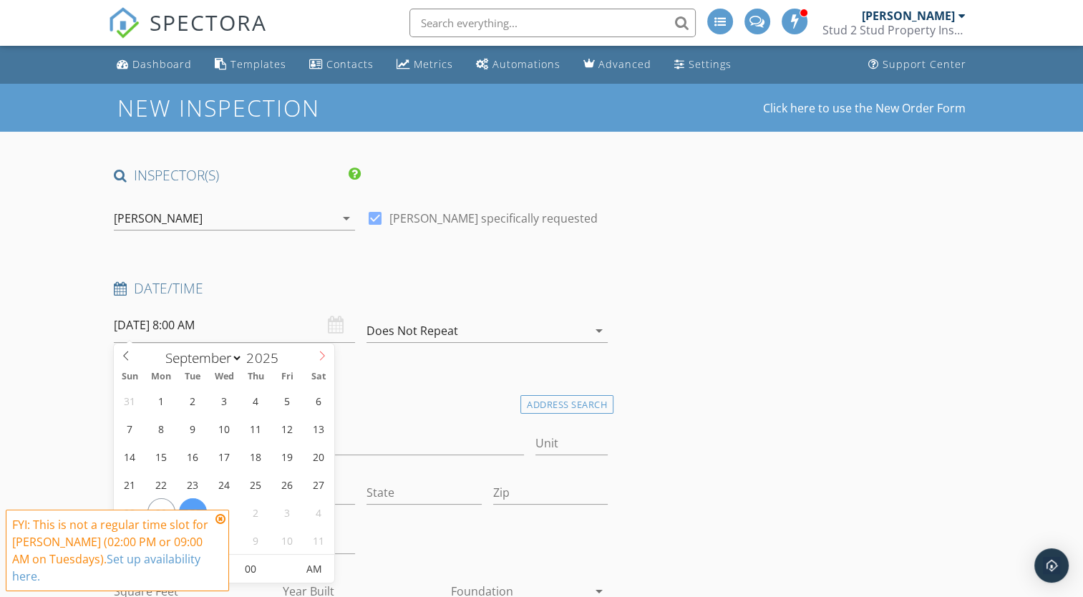
click at [323, 359] on icon at bounding box center [322, 356] width 10 height 10
select select "9"
type input "10/02/2025 8:00 AM"
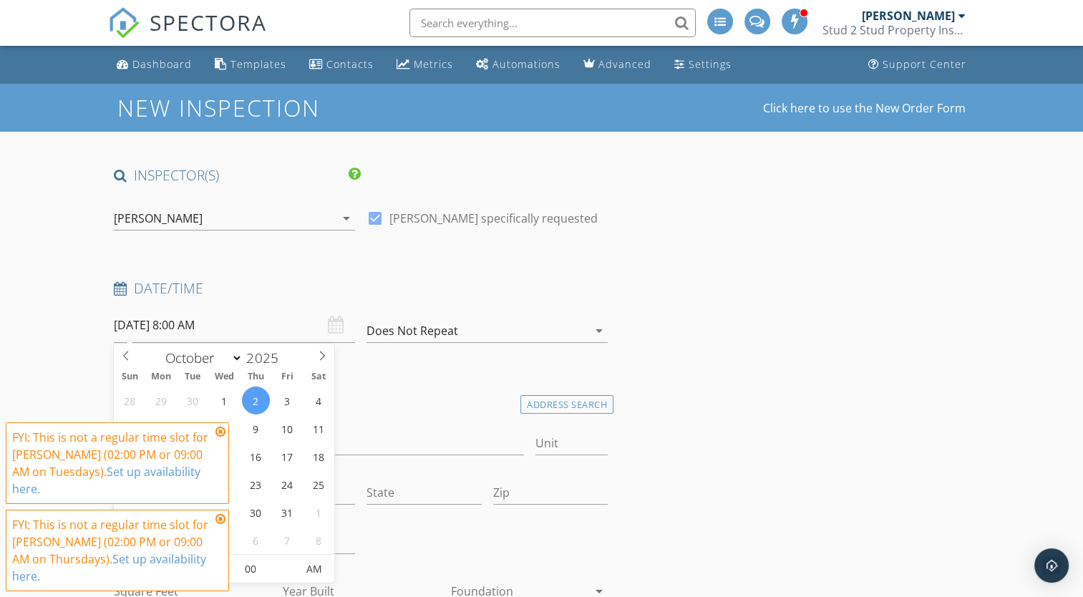
click at [216, 432] on icon at bounding box center [220, 431] width 10 height 11
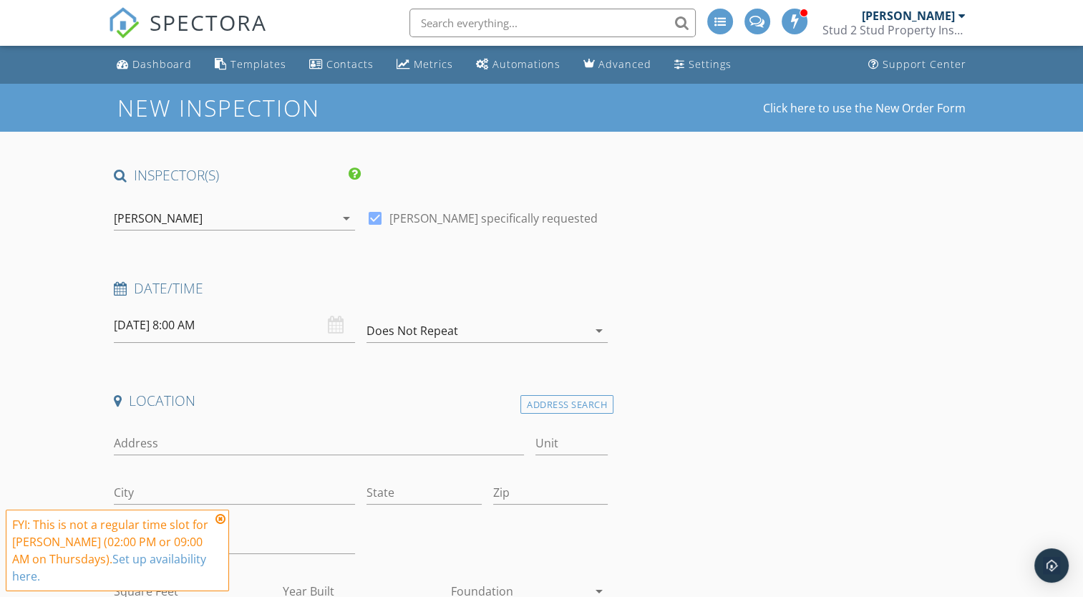
click at [220, 521] on icon at bounding box center [220, 518] width 10 height 11
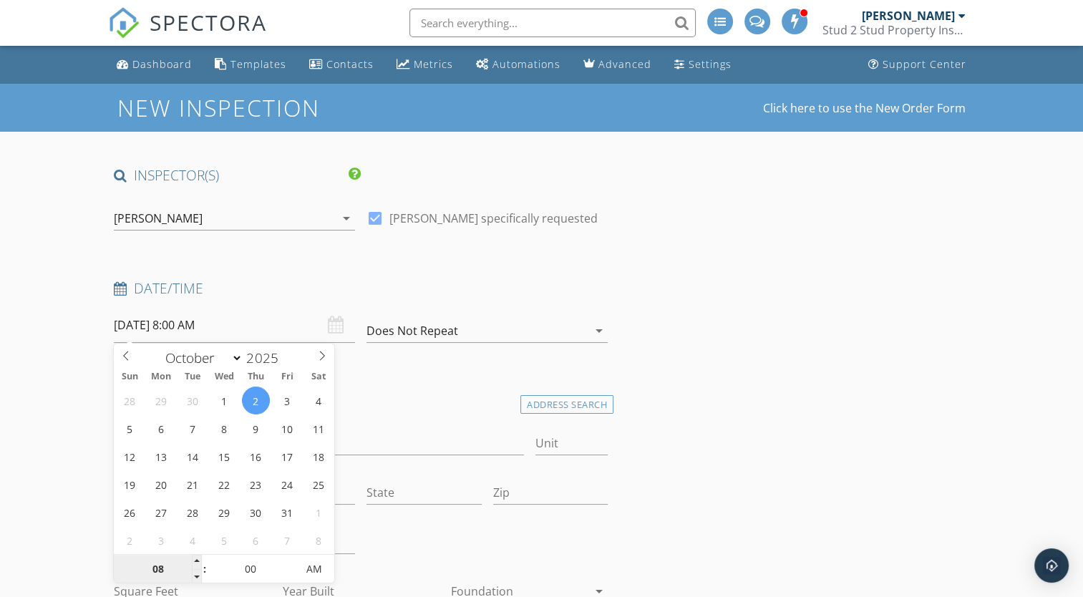
click at [175, 569] on input "08" at bounding box center [158, 569] width 88 height 29
type input "9"
click at [444, 391] on h4 "Location" at bounding box center [361, 400] width 494 height 19
type input "10/02/2025 9:00 AM"
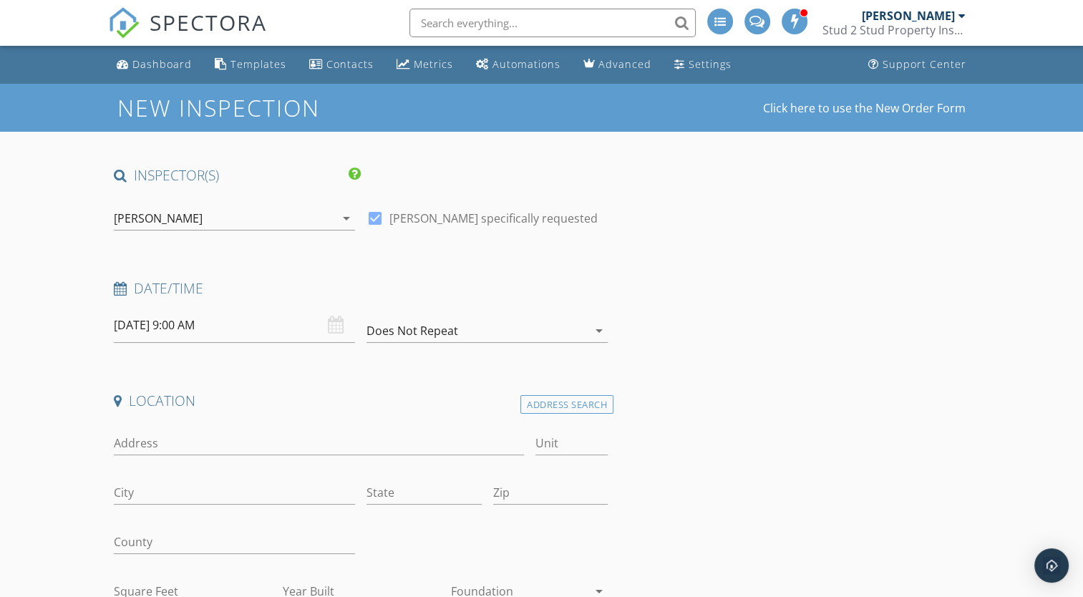
click at [260, 324] on input "10/02/2025 9:00 AM" at bounding box center [234, 325] width 241 height 35
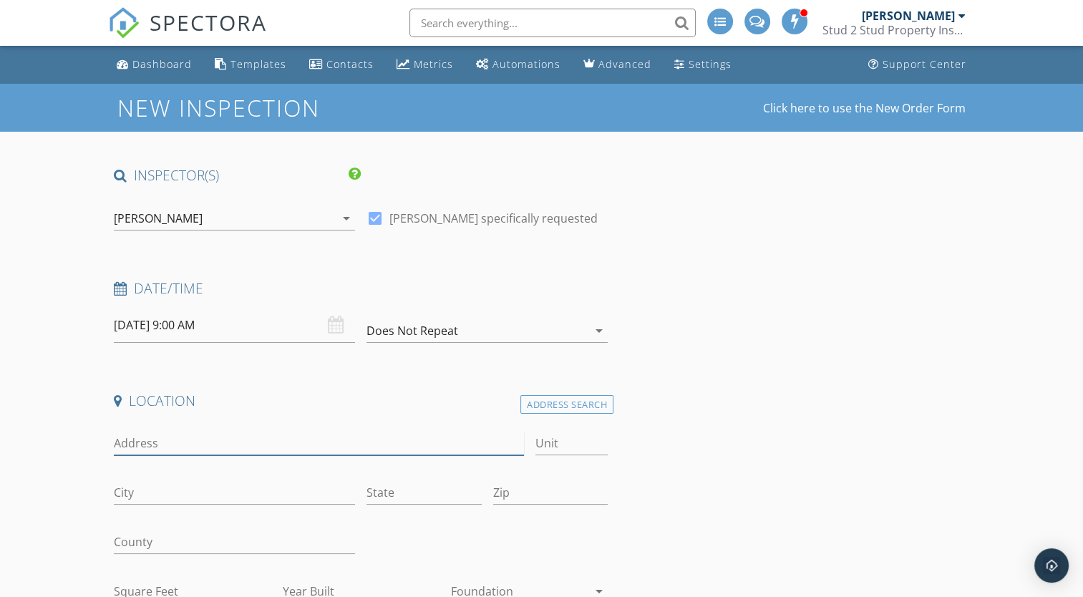
click at [166, 438] on input "Address" at bounding box center [318, 443] width 409 height 24
click at [588, 405] on div "Address Search" at bounding box center [566, 404] width 93 height 19
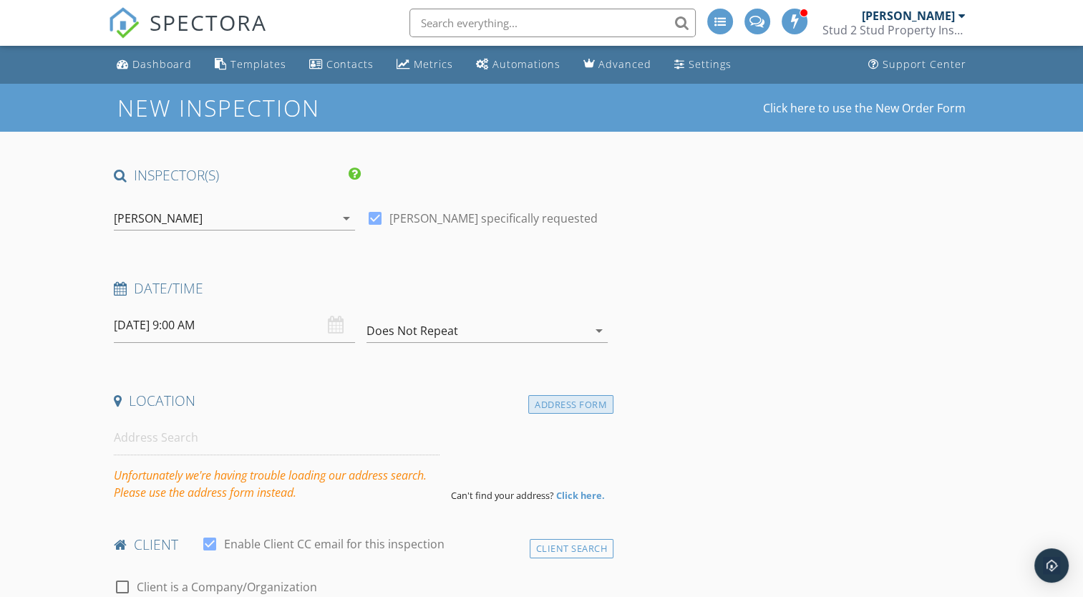
click at [587, 405] on div "Address Form" at bounding box center [570, 404] width 85 height 19
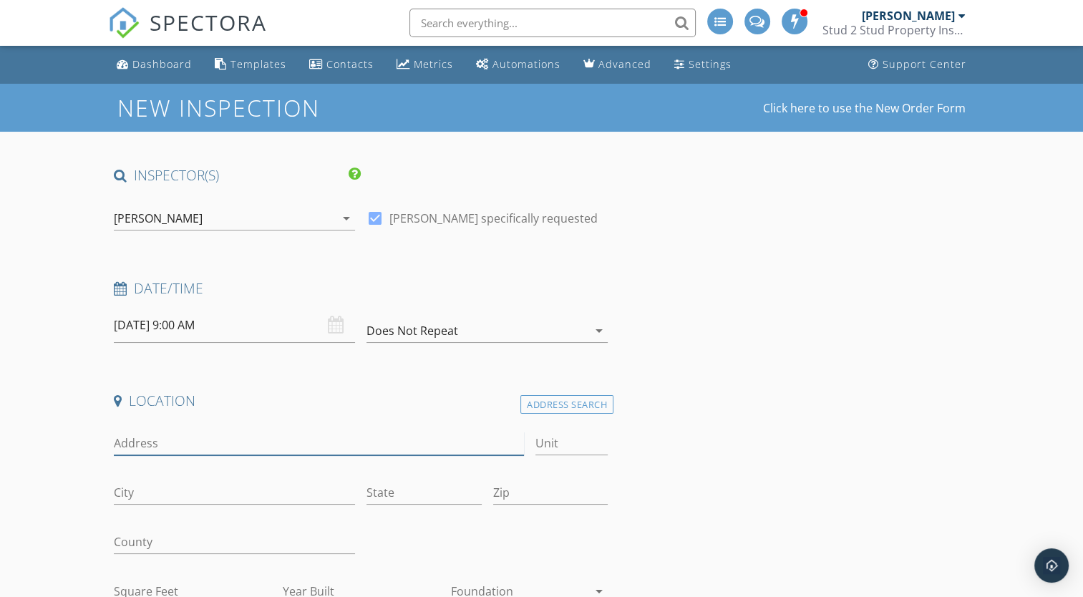
click at [381, 439] on input "Address" at bounding box center [318, 443] width 409 height 24
type input "2607 Mockingbird Dr."
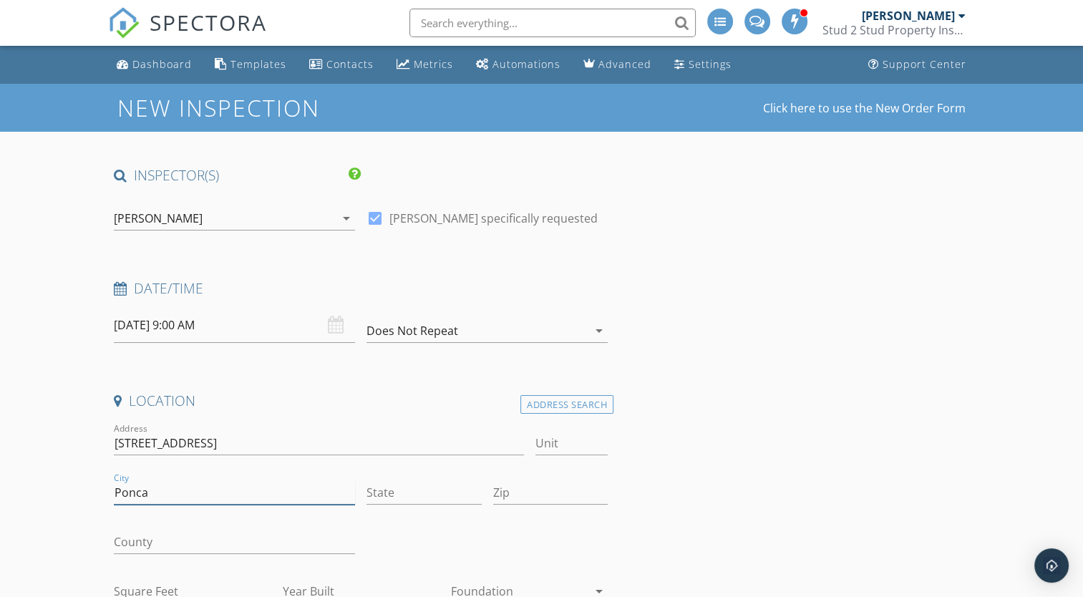
type input "Ponca City"
type input "ok"
type input "74604"
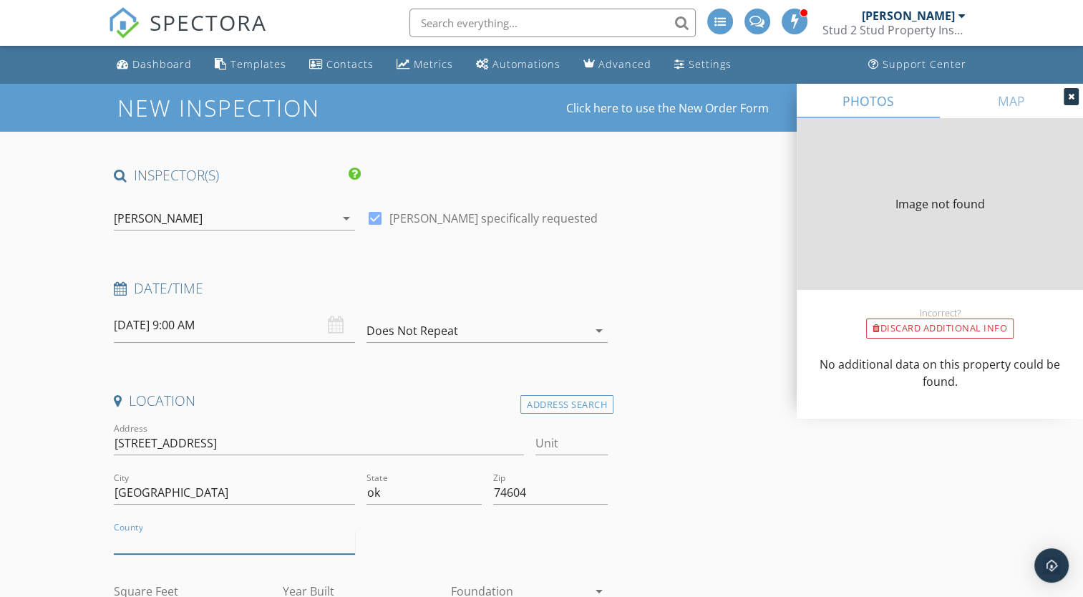
type input "2848"
type input "1995"
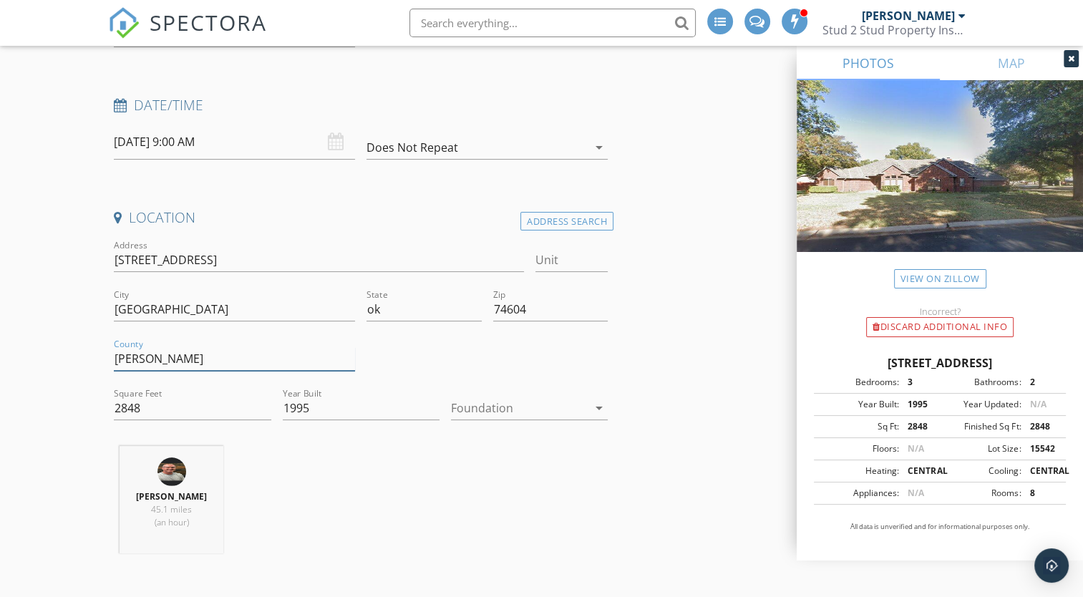
scroll to position [185, 0]
type input "Kay"
click at [564, 412] on div at bounding box center [519, 406] width 137 height 23
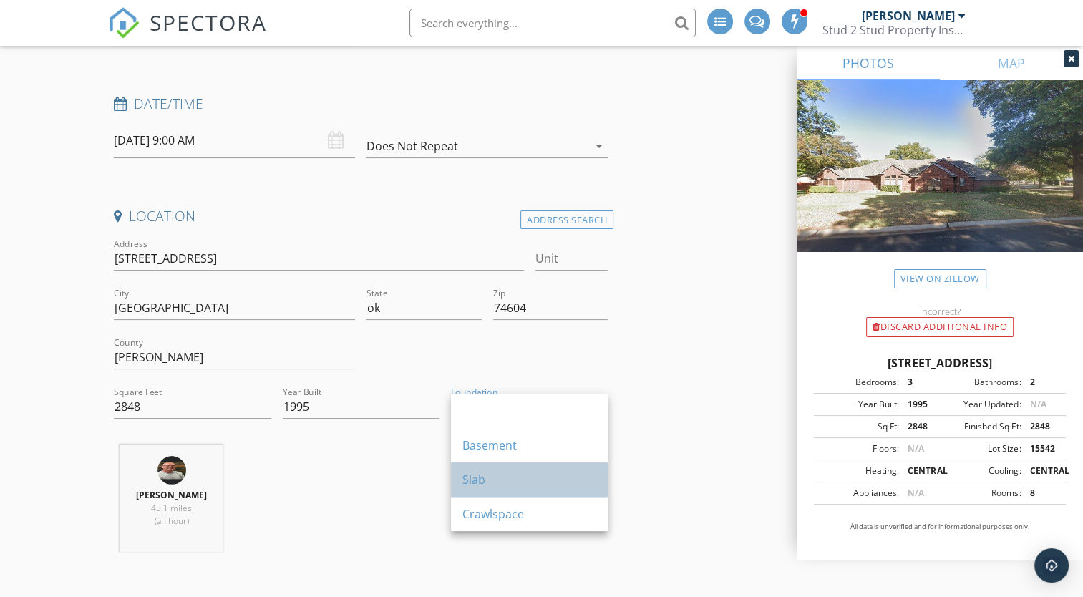
click at [538, 479] on div "Slab" at bounding box center [529, 479] width 134 height 17
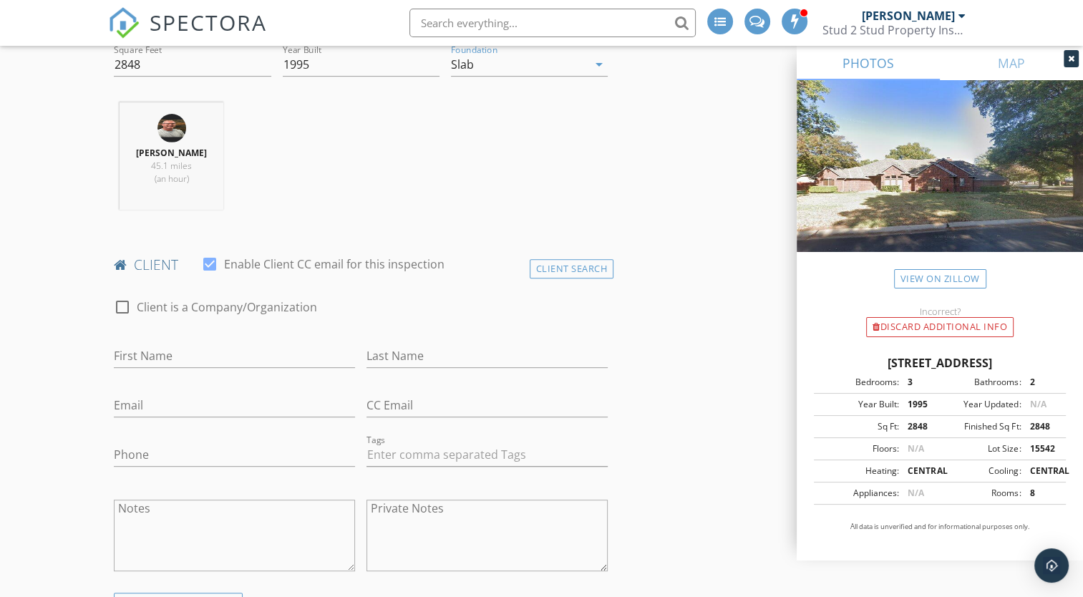
scroll to position [527, 0]
click at [228, 349] on input "First Name" at bounding box center [234, 355] width 241 height 24
type input "Rita"
type input "McClain"
click at [263, 403] on input "Email" at bounding box center [234, 405] width 241 height 24
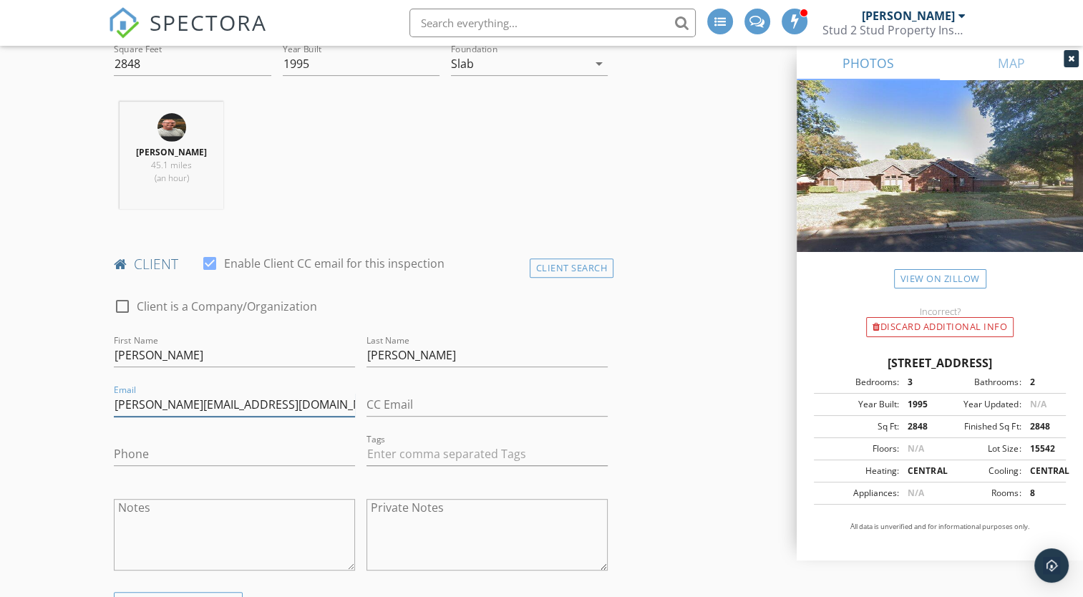
type input "rita.mcclai@gmail.com"
type input "337-660-5016"
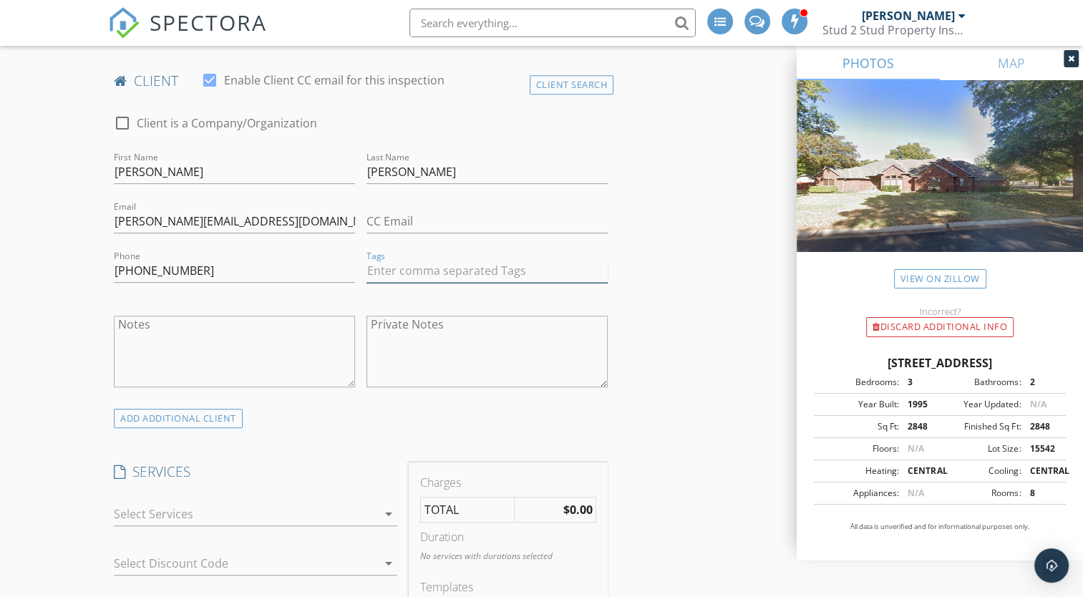
scroll to position [715, 0]
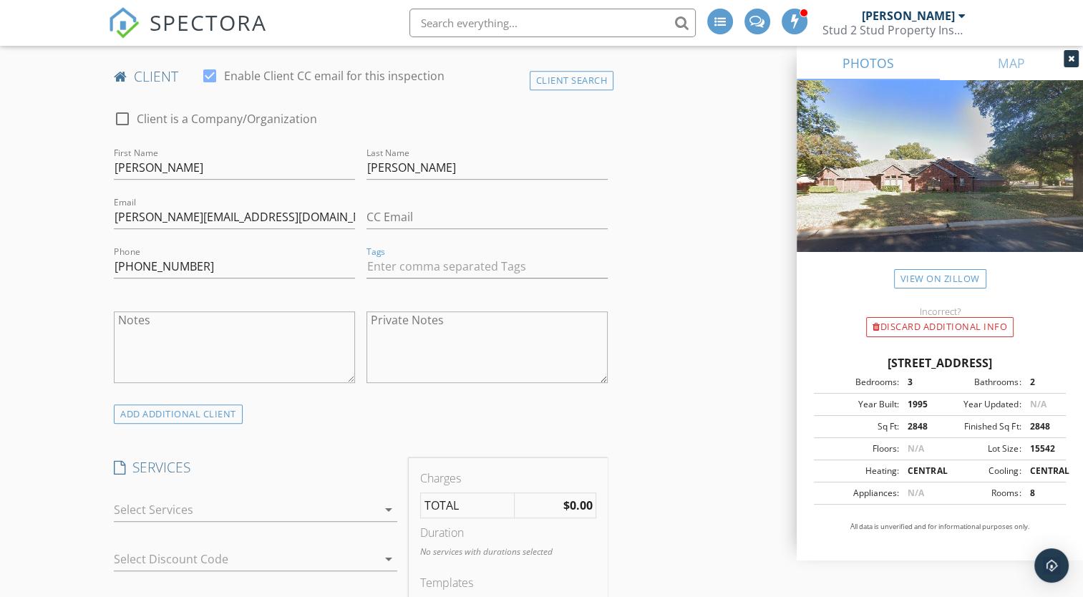
click at [381, 501] on icon "arrow_drop_down" at bounding box center [388, 509] width 17 height 17
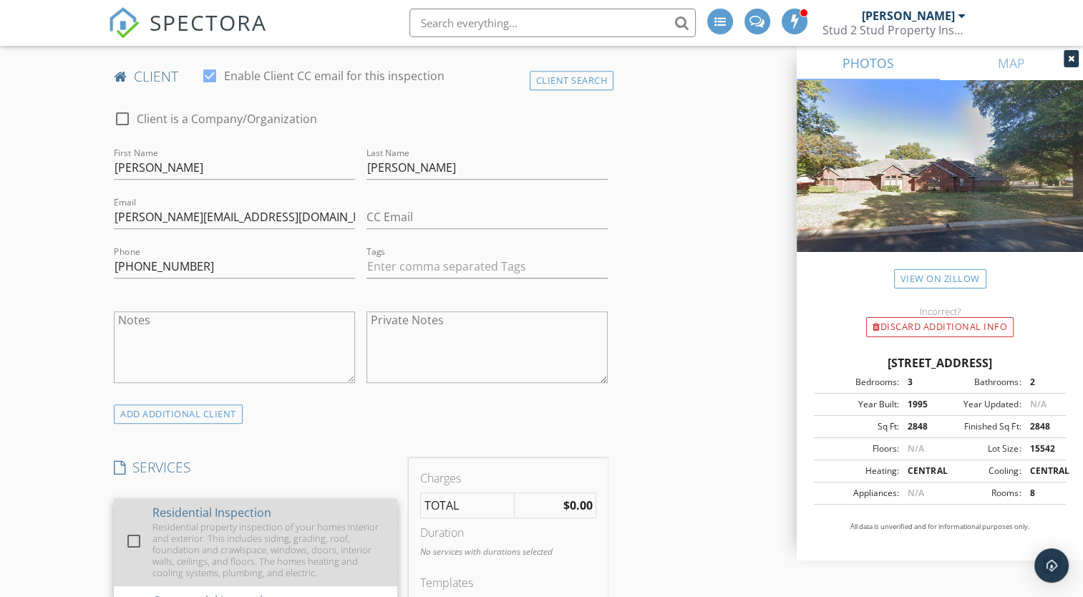
click at [134, 539] on div at bounding box center [134, 541] width 24 height 24
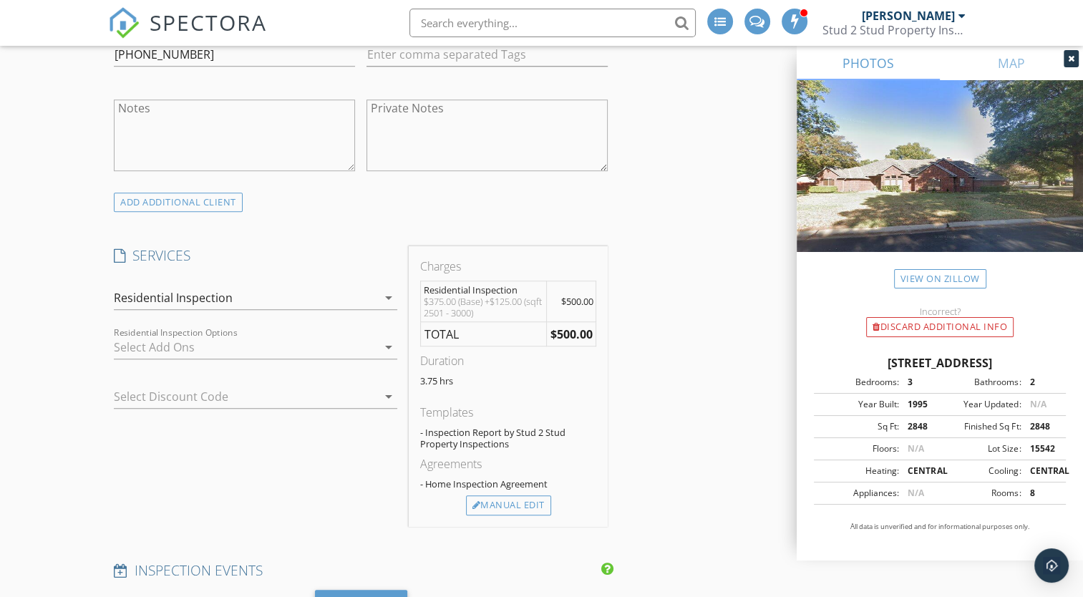
scroll to position [929, 0]
click at [304, 349] on div at bounding box center [245, 344] width 263 height 23
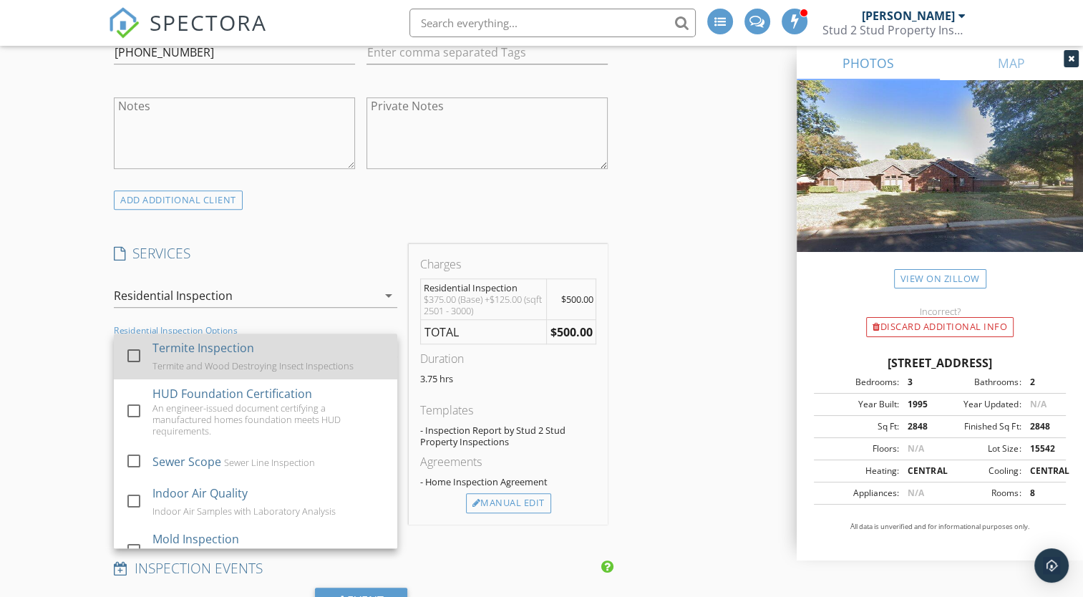
click at [298, 360] on div "Termite and Wood Destroying Insect Inspections" at bounding box center [253, 365] width 201 height 11
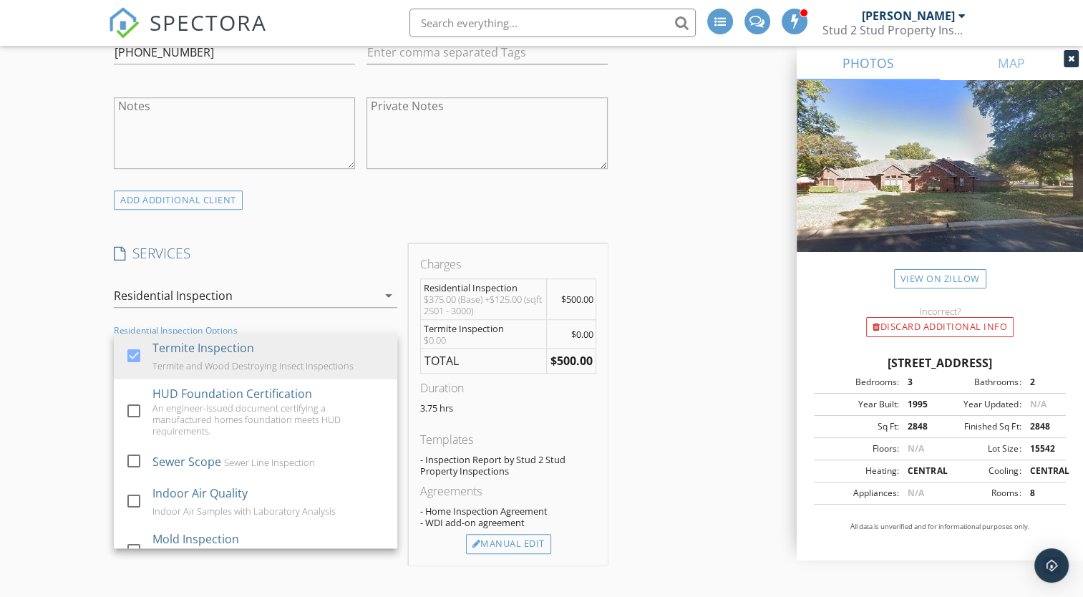
click at [710, 248] on div "INSPECTOR(S) check_box Wesley Clymer PRIMARY Wesley Clymer arrow_drop_down chec…" at bounding box center [541, 528] width 866 height 2582
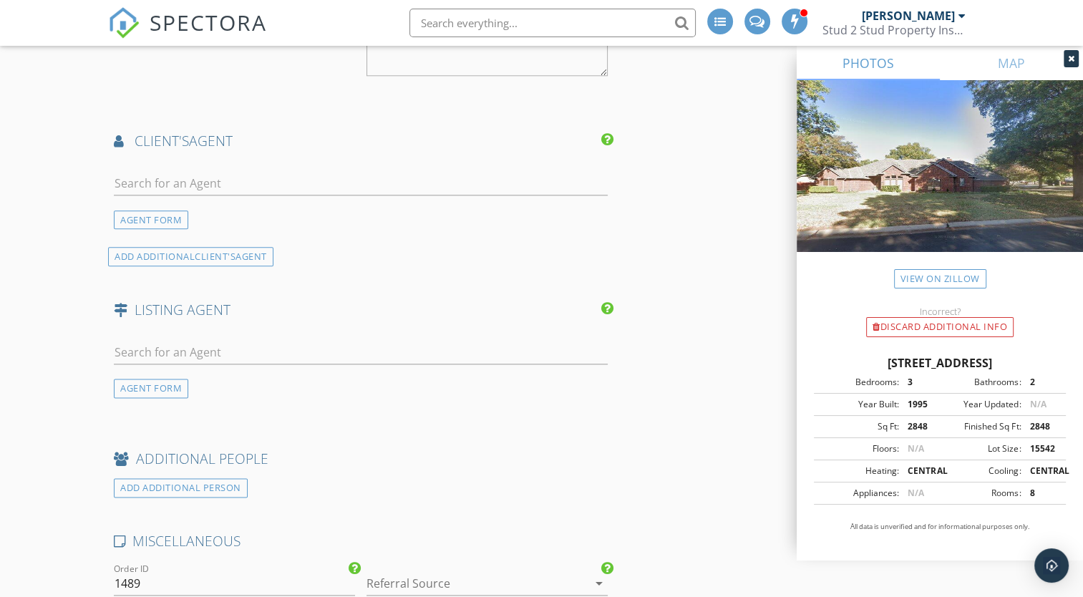
scroll to position [1671, 0]
click at [464, 177] on input "text" at bounding box center [361, 183] width 494 height 24
type input "Angeli"
click at [326, 204] on li "Angelica Cox Thunder Ridge Realty" at bounding box center [360, 215] width 492 height 40
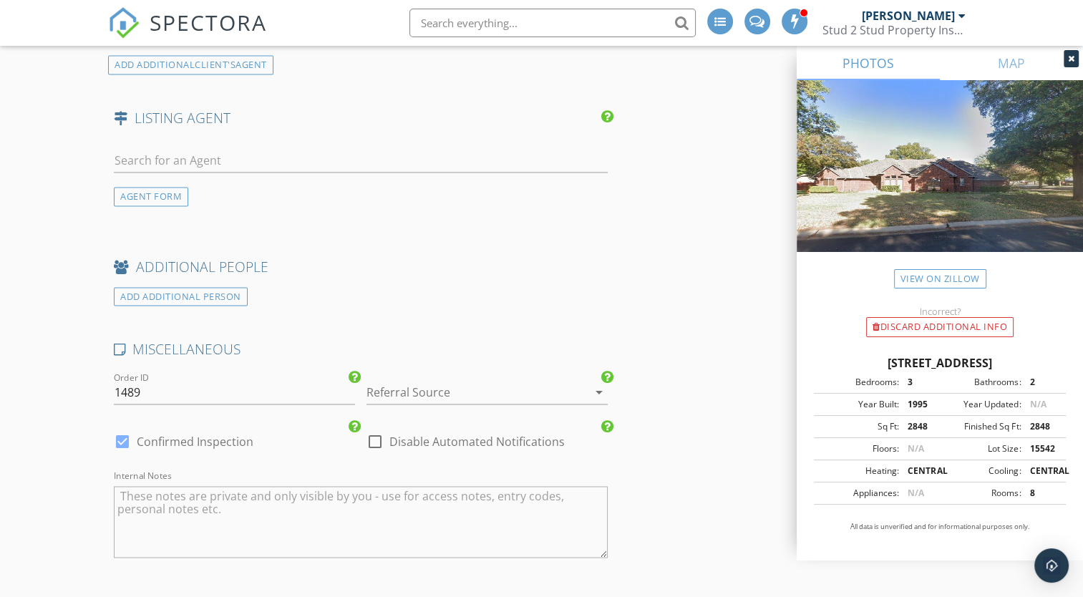
scroll to position [2155, 0]
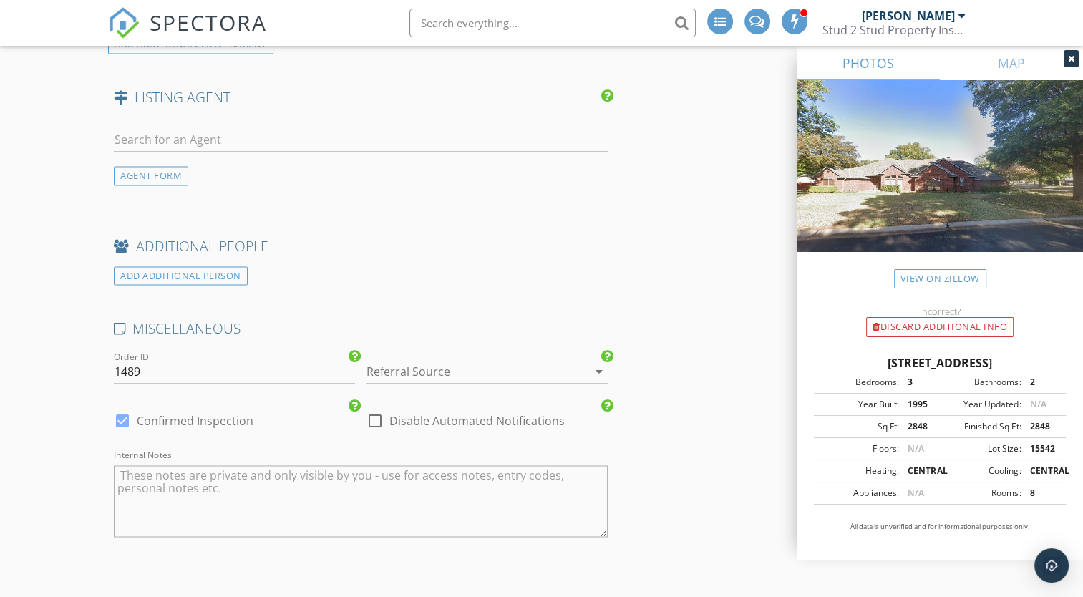
click at [522, 365] on div at bounding box center [466, 371] width 201 height 23
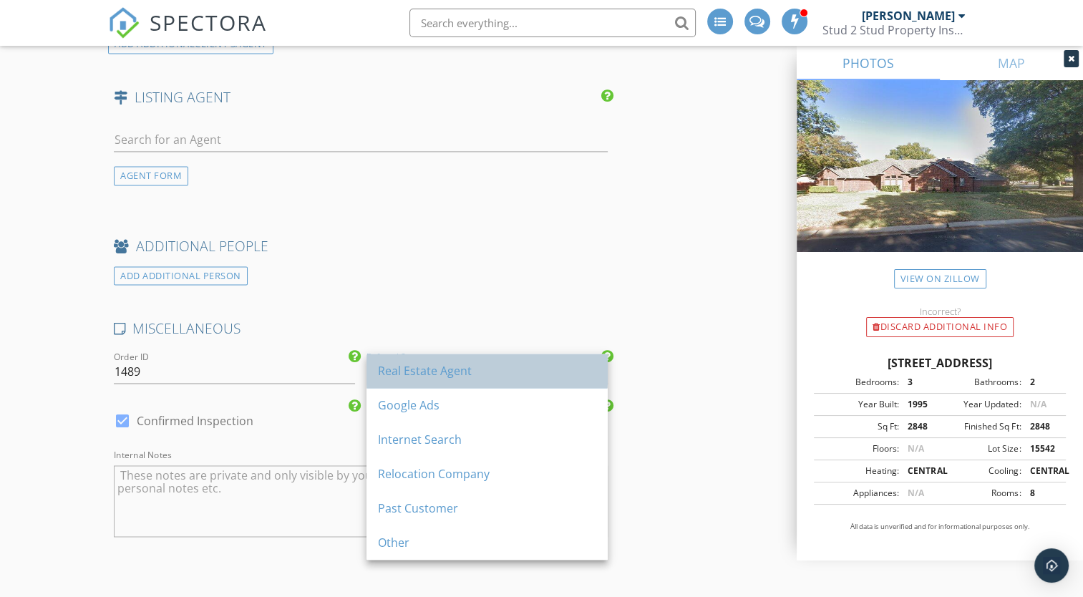
click at [492, 372] on div "Real Estate Agent" at bounding box center [487, 370] width 218 height 17
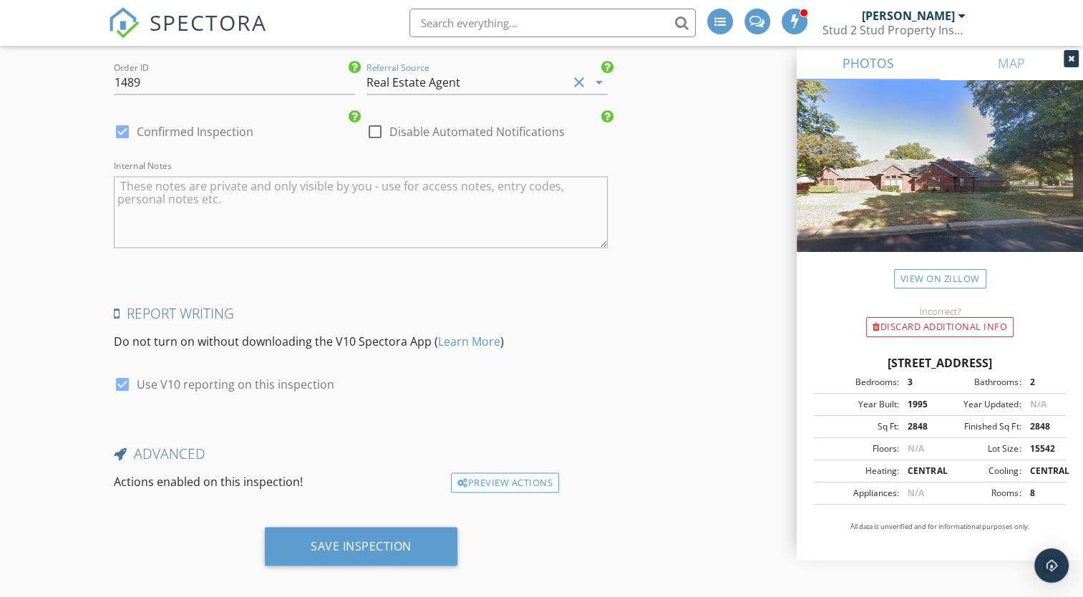
scroll to position [2450, 0]
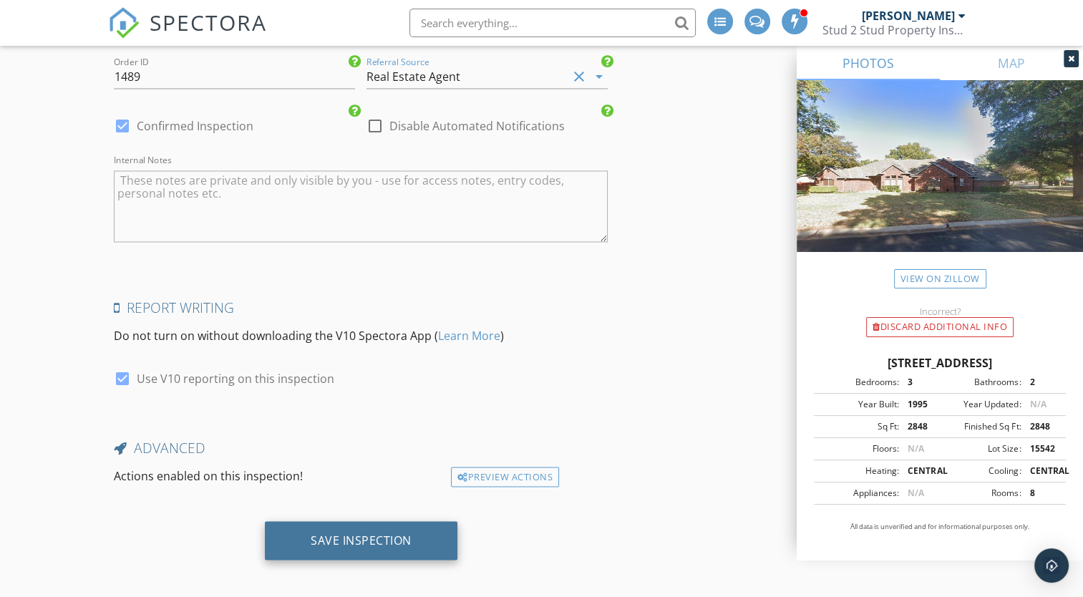
click at [377, 532] on div "Save Inspection" at bounding box center [361, 539] width 101 height 14
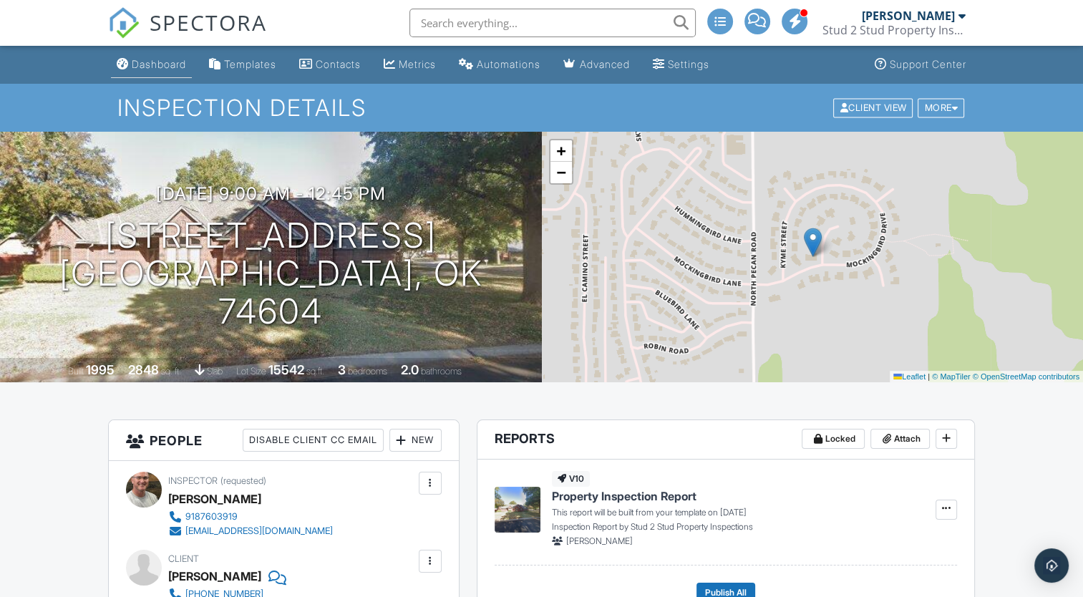
click at [160, 68] on div "Dashboard" at bounding box center [159, 64] width 54 height 12
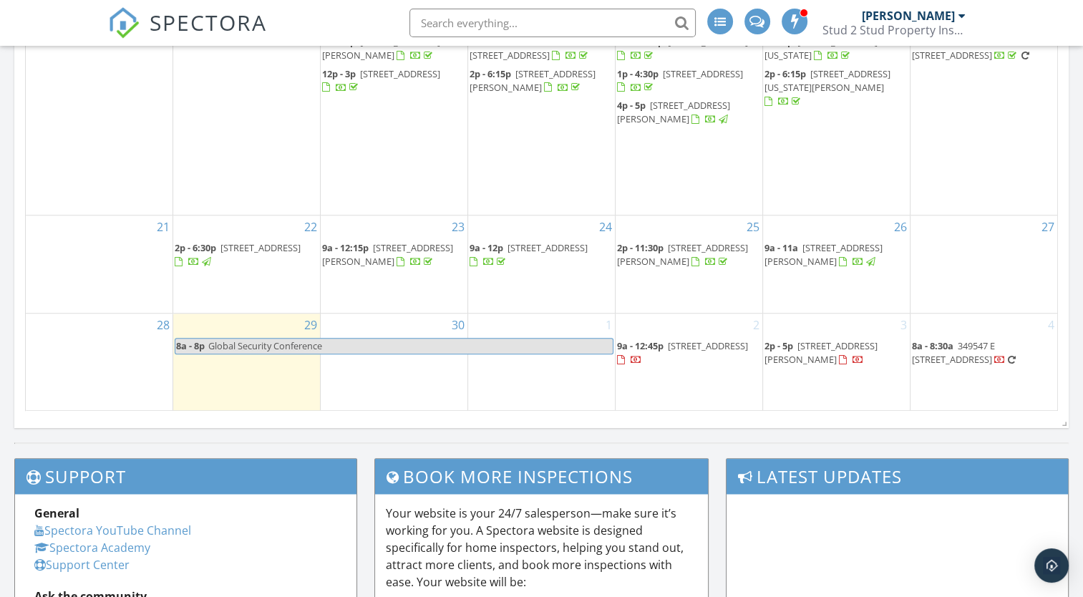
scroll to position [1173, 0]
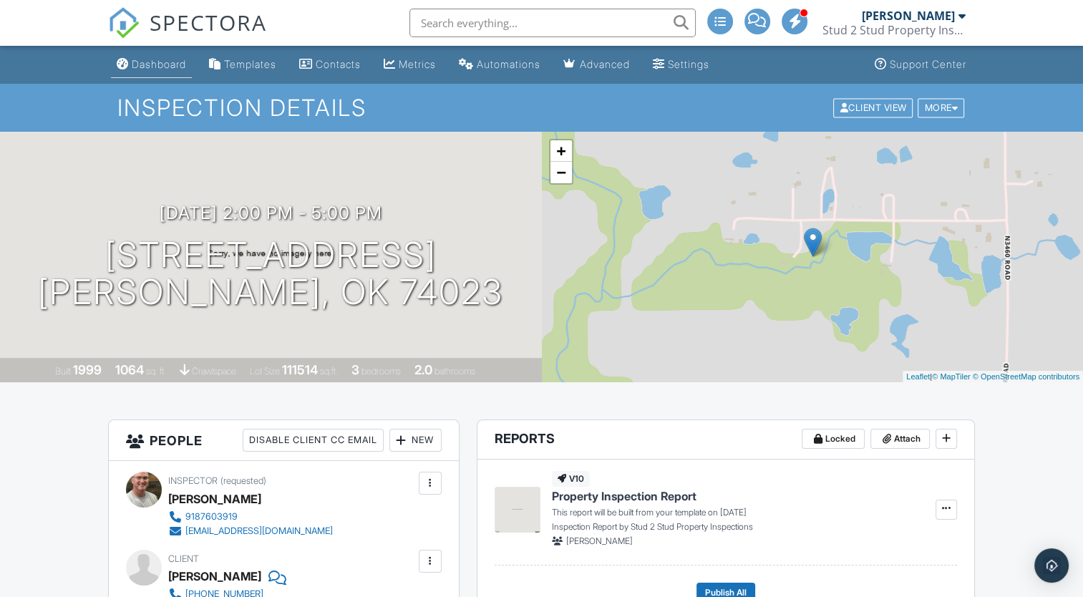
click at [152, 69] on div "Dashboard" at bounding box center [159, 64] width 54 height 12
